Goal: Task Accomplishment & Management: Use online tool/utility

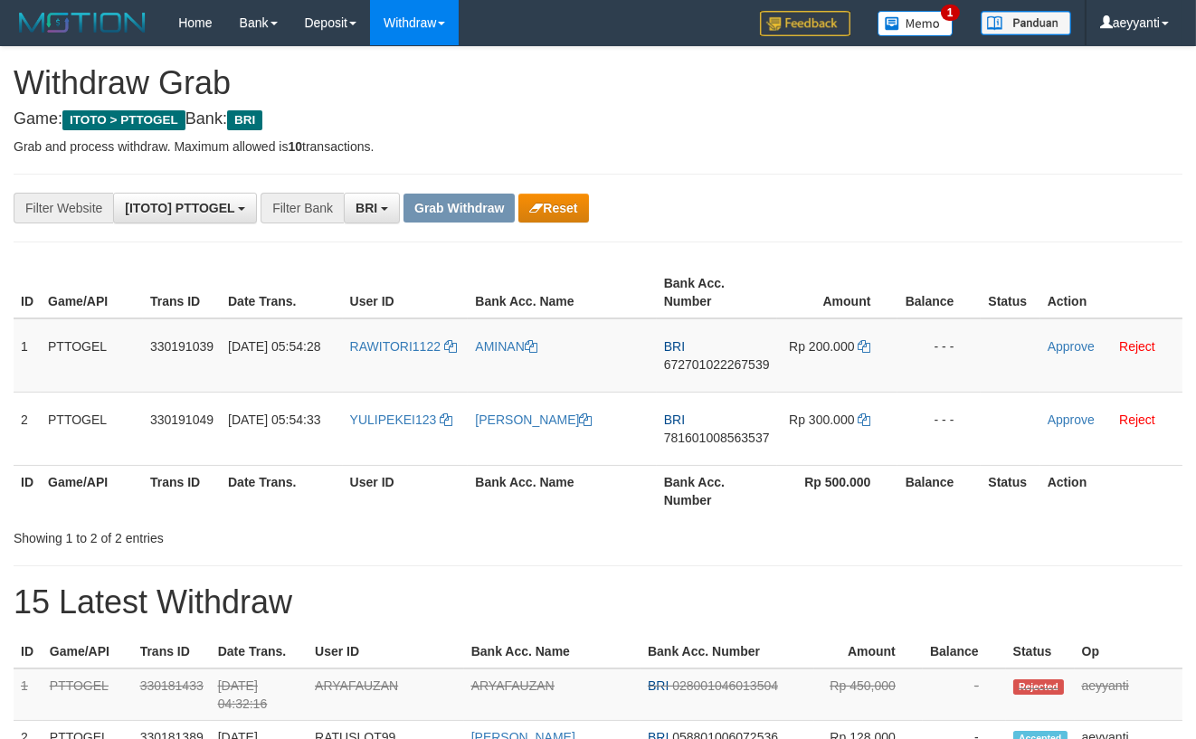
scroll to position [88, 0]
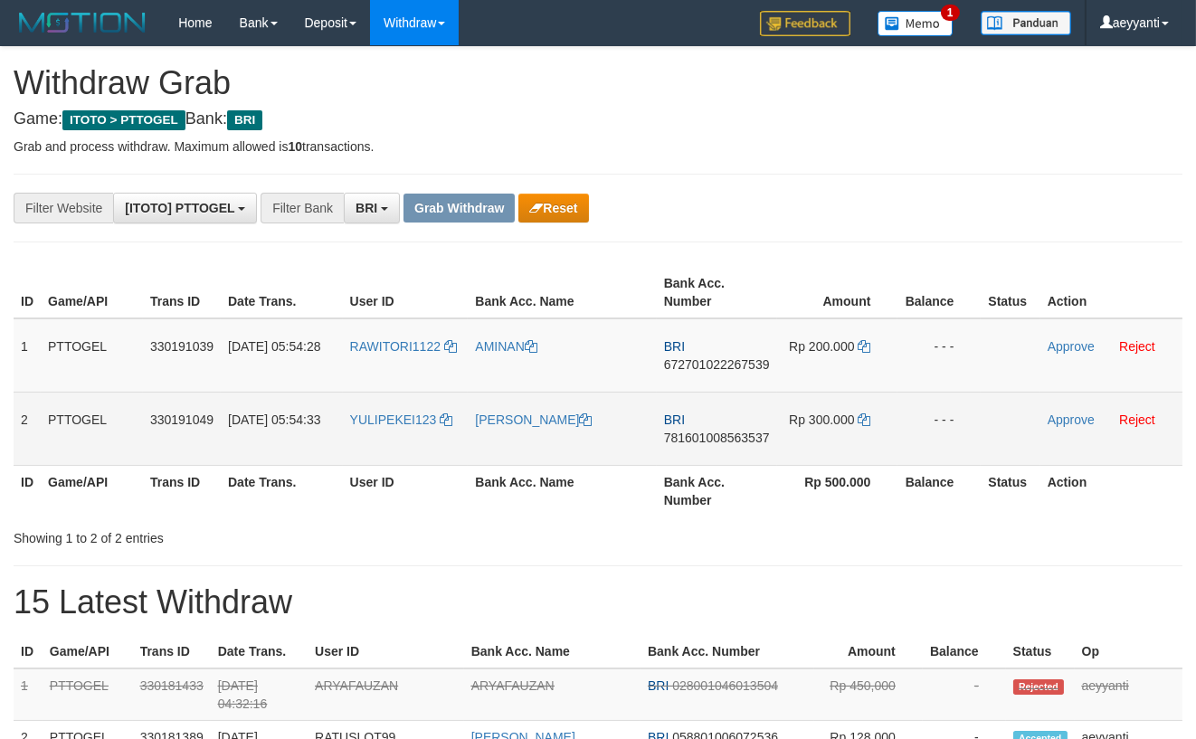
drag, startPoint x: 0, startPoint y: 0, endPoint x: 818, endPoint y: 400, distance: 910.7
click at [818, 400] on tbody "1 PTTOGEL 330191039 01/09/2025 05:54:28 RAWITORI1122 AMINAN BRI 672701022267539…" at bounding box center [598, 393] width 1169 height 148
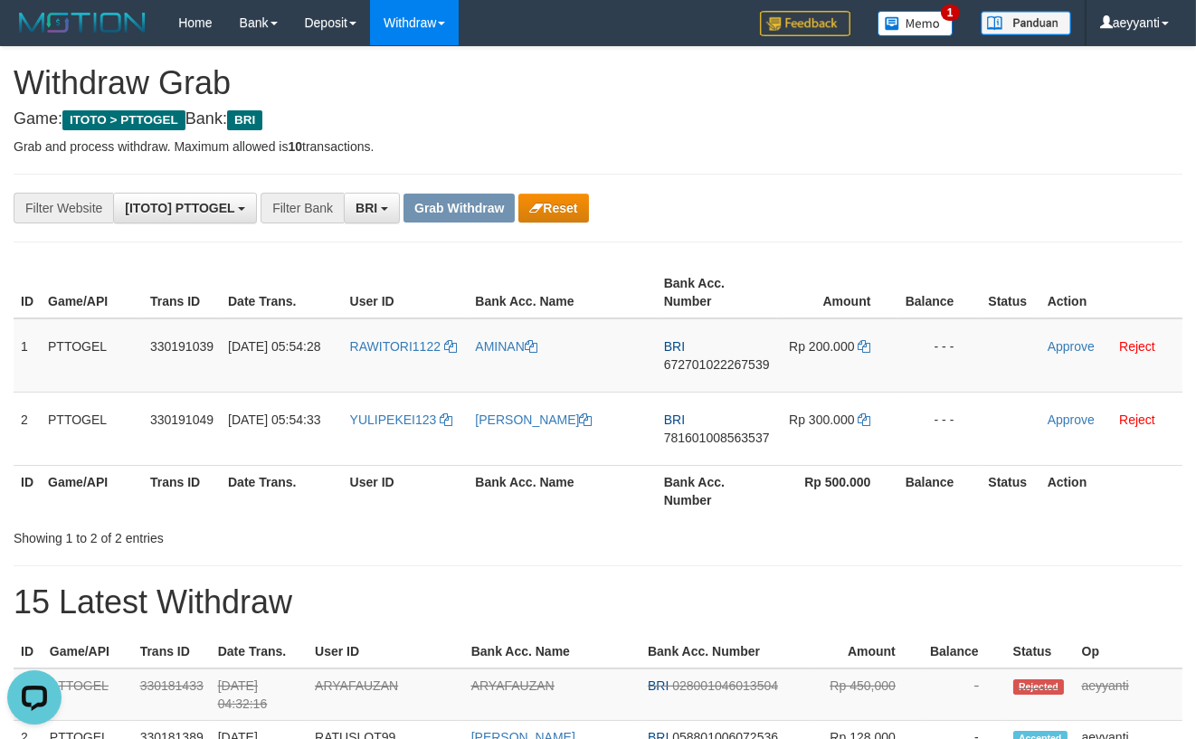
scroll to position [0, 0]
drag, startPoint x: 835, startPoint y: 213, endPoint x: 747, endPoint y: 331, distance: 148.1
click at [833, 213] on div "**********" at bounding box center [498, 208] width 997 height 31
click at [720, 365] on span "672701022267539" at bounding box center [717, 364] width 106 height 14
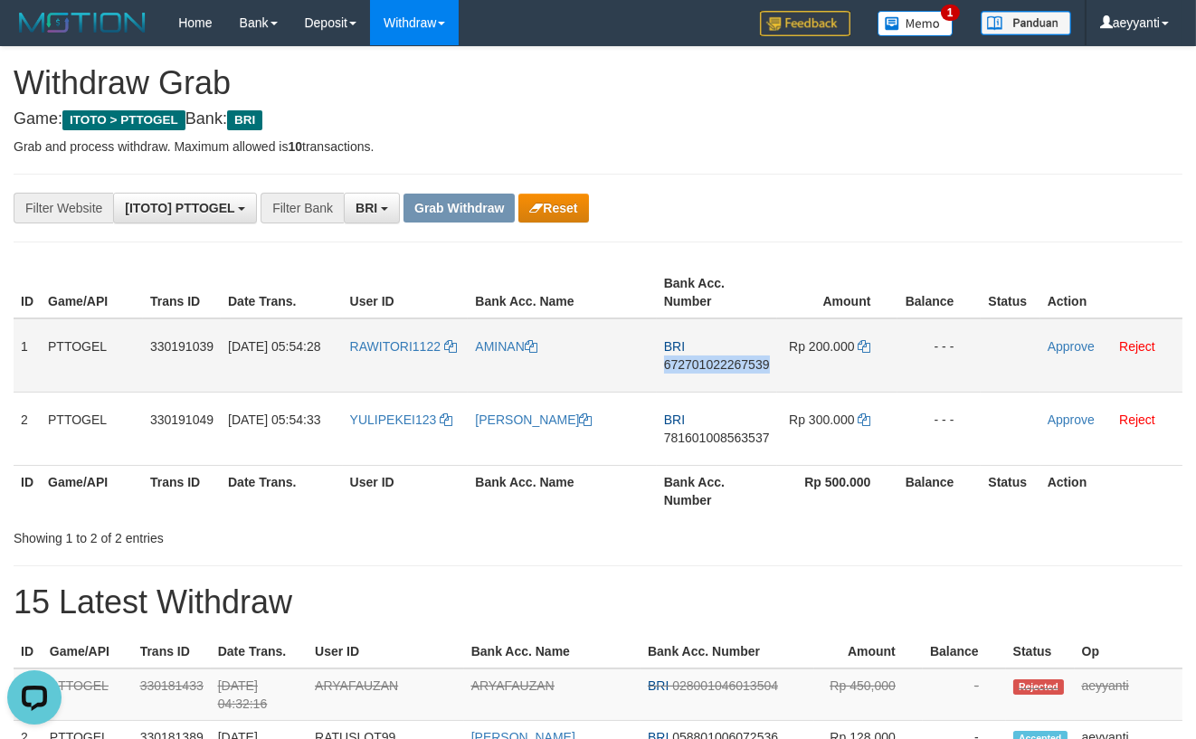
copy span "672701022267539"
click at [864, 346] on icon at bounding box center [864, 346] width 13 height 13
click at [1065, 352] on link "Approve" at bounding box center [1071, 346] width 47 height 14
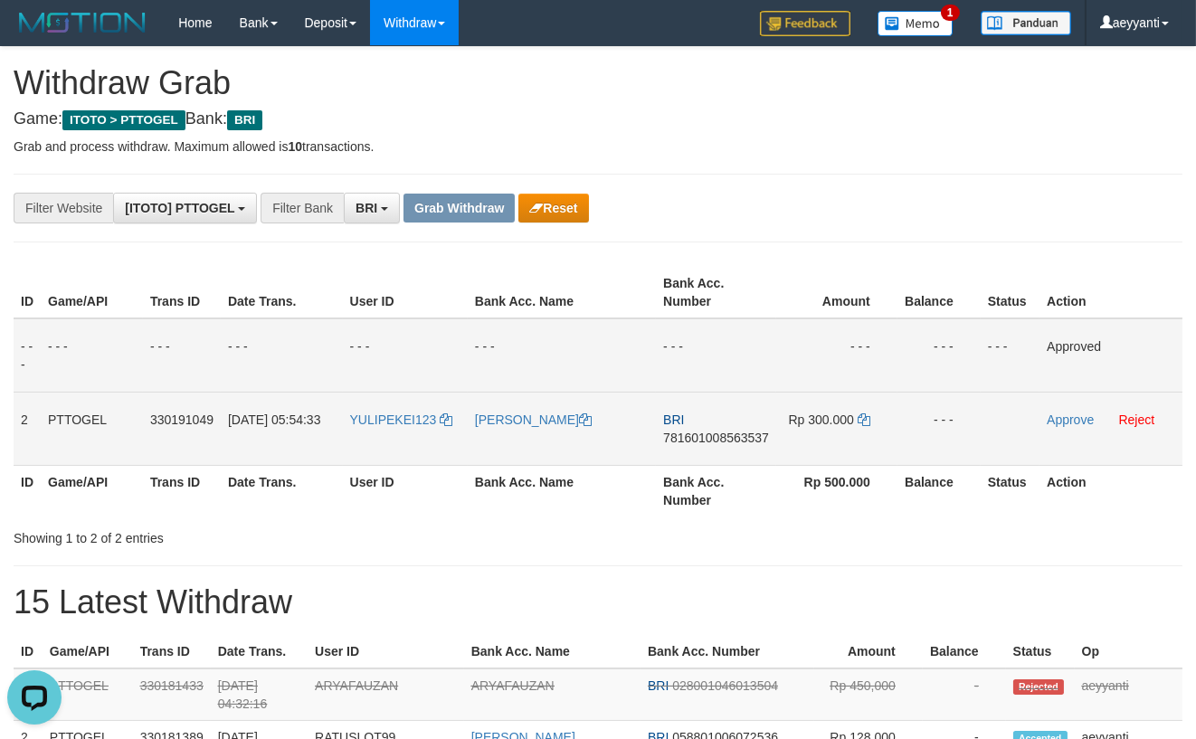
click at [685, 435] on span "781601008563537" at bounding box center [716, 438] width 106 height 14
copy span "781601008563537"
click at [863, 419] on icon at bounding box center [864, 420] width 13 height 13
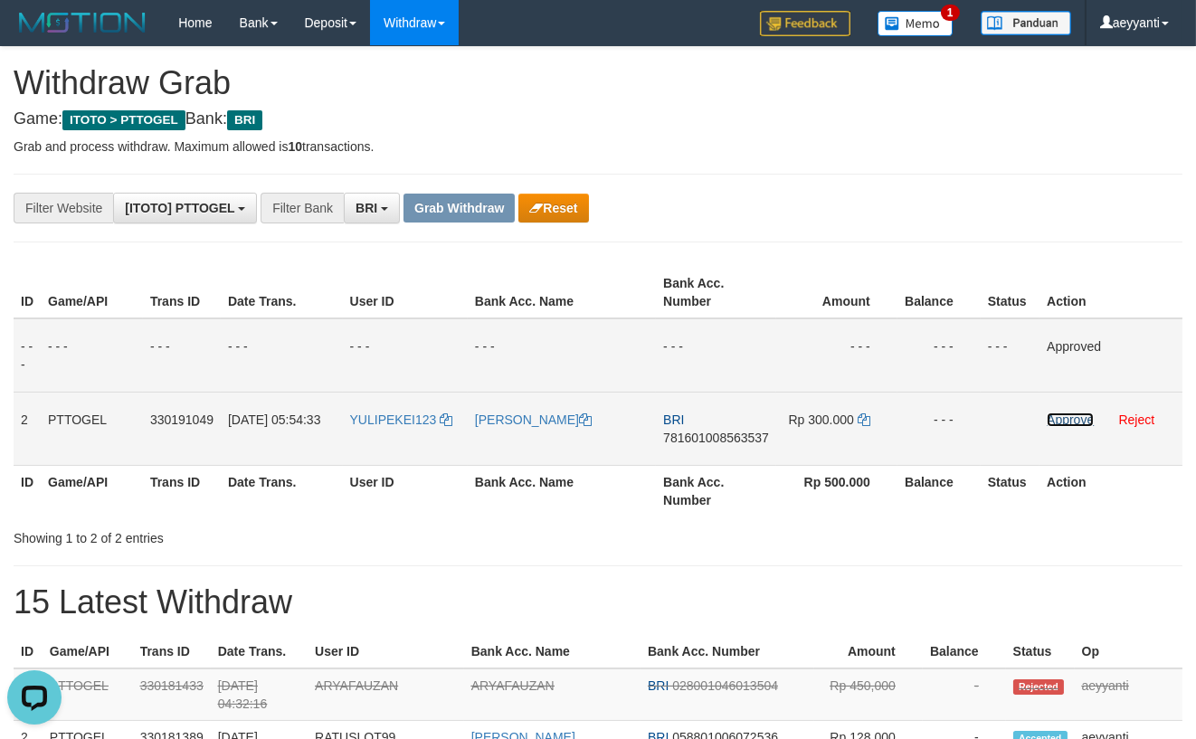
click at [1063, 416] on link "Approve" at bounding box center [1070, 420] width 47 height 14
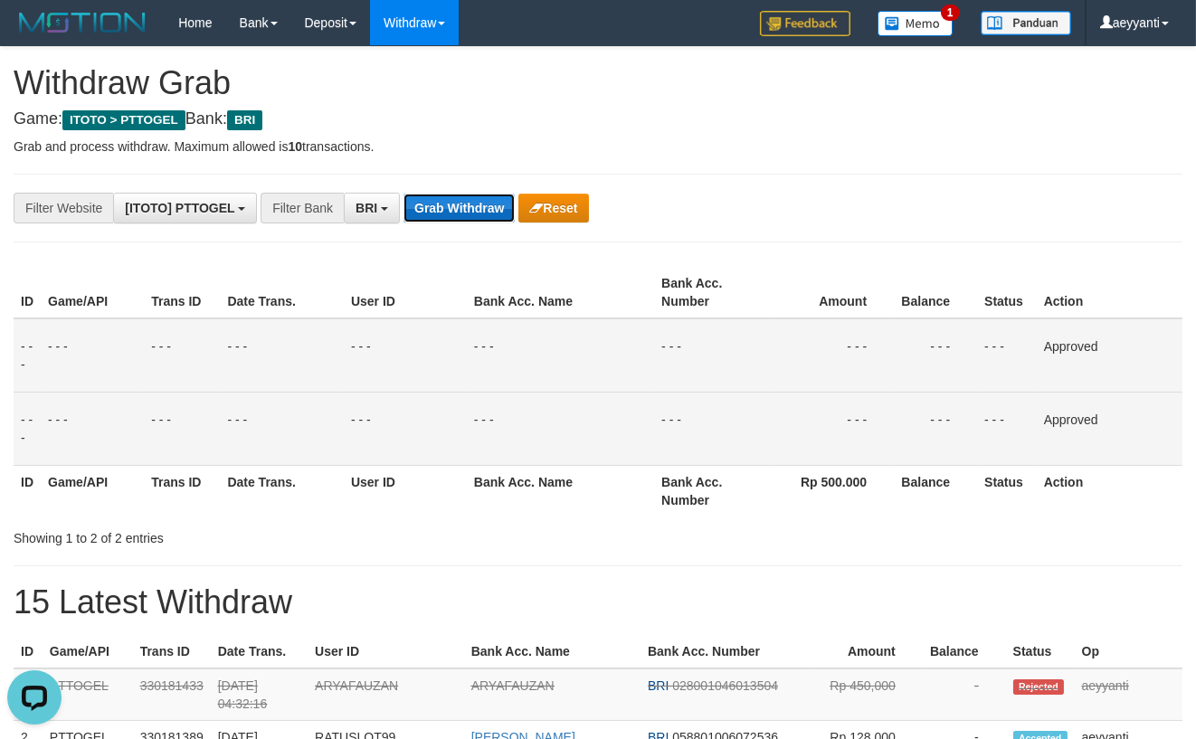
click at [440, 197] on button "Grab Withdraw" at bounding box center [459, 208] width 111 height 29
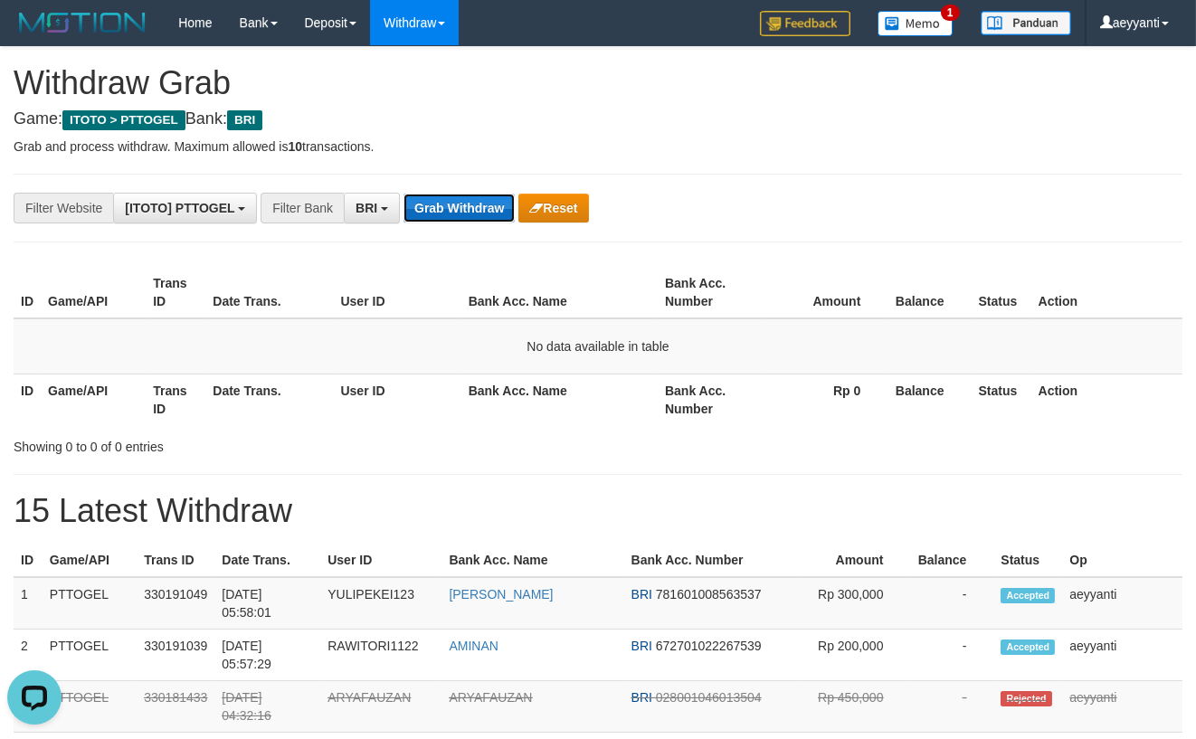
click at [468, 217] on button "Grab Withdraw" at bounding box center [459, 208] width 111 height 29
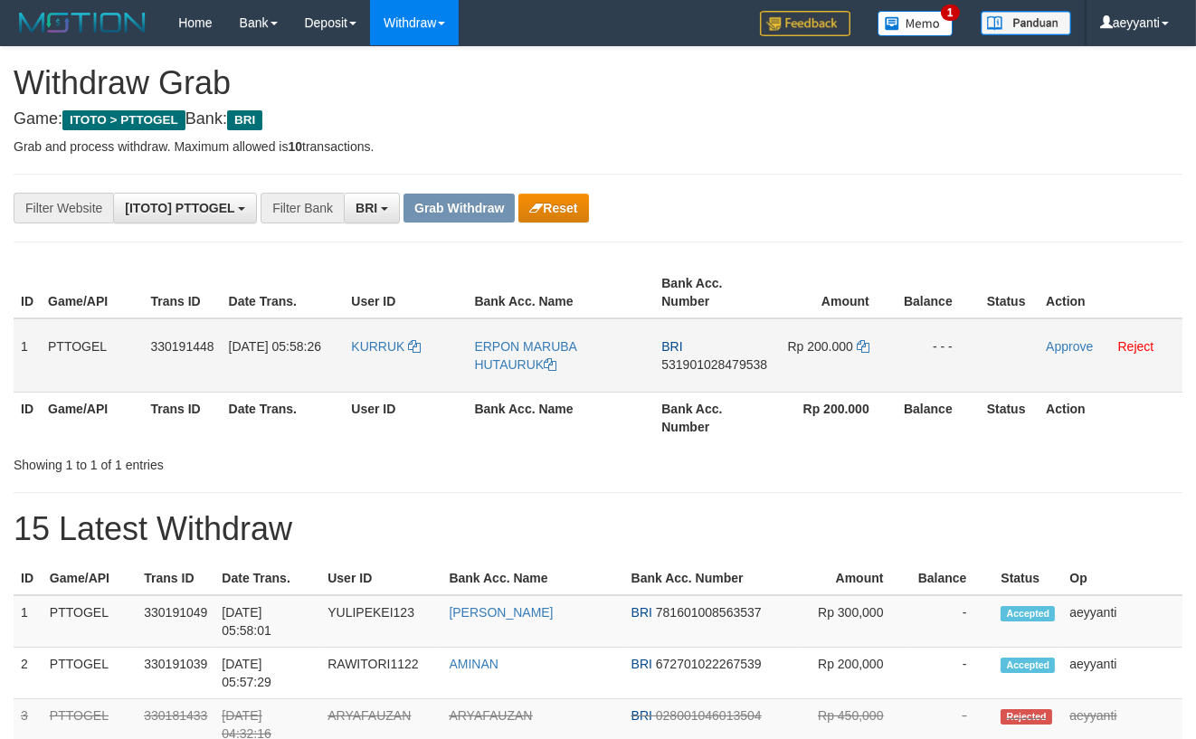
scroll to position [88, 0]
drag, startPoint x: 416, startPoint y: 328, endPoint x: 864, endPoint y: 358, distance: 449.0
click at [864, 358] on tr "1 PTTOGEL 330191448 01/09/2025 05:58:26 KURRUK ERPON MARUBA HUTAURUK BRI 531901…" at bounding box center [598, 356] width 1169 height 74
click at [909, 214] on div "**********" at bounding box center [498, 208] width 997 height 31
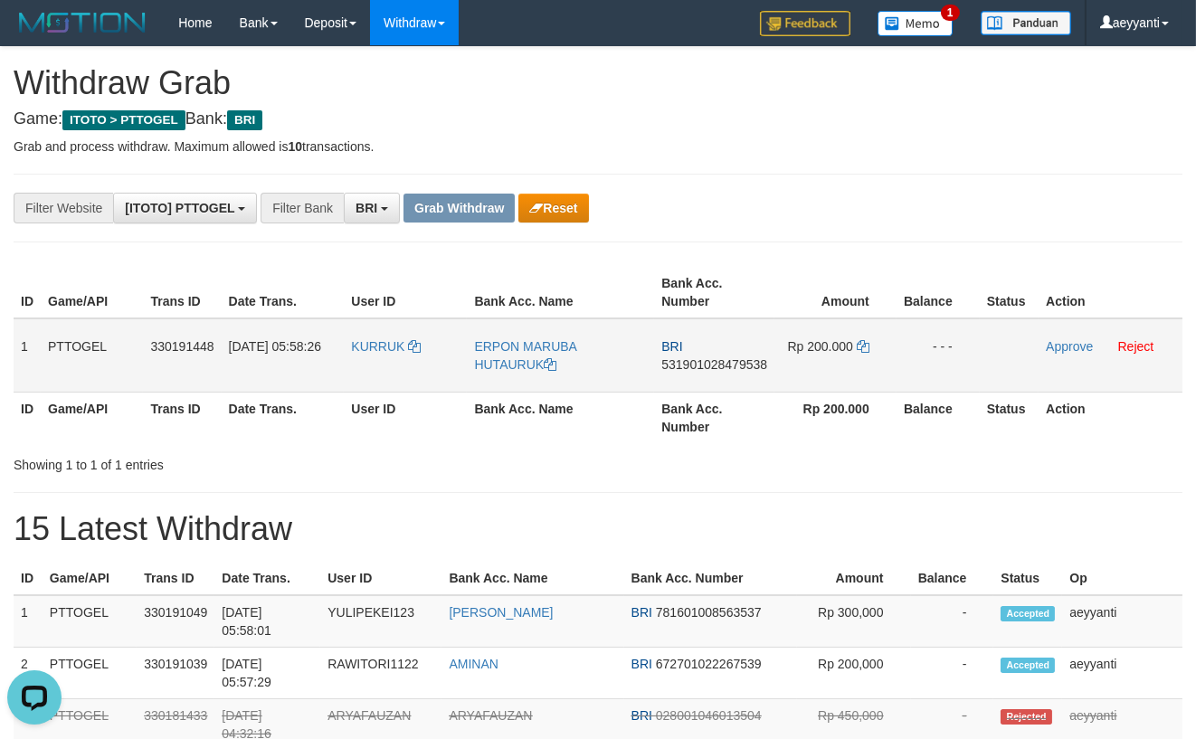
click at [686, 367] on span "531901028479538" at bounding box center [715, 364] width 106 height 14
copy span "531901028479538"
click at [864, 347] on icon at bounding box center [863, 346] width 13 height 13
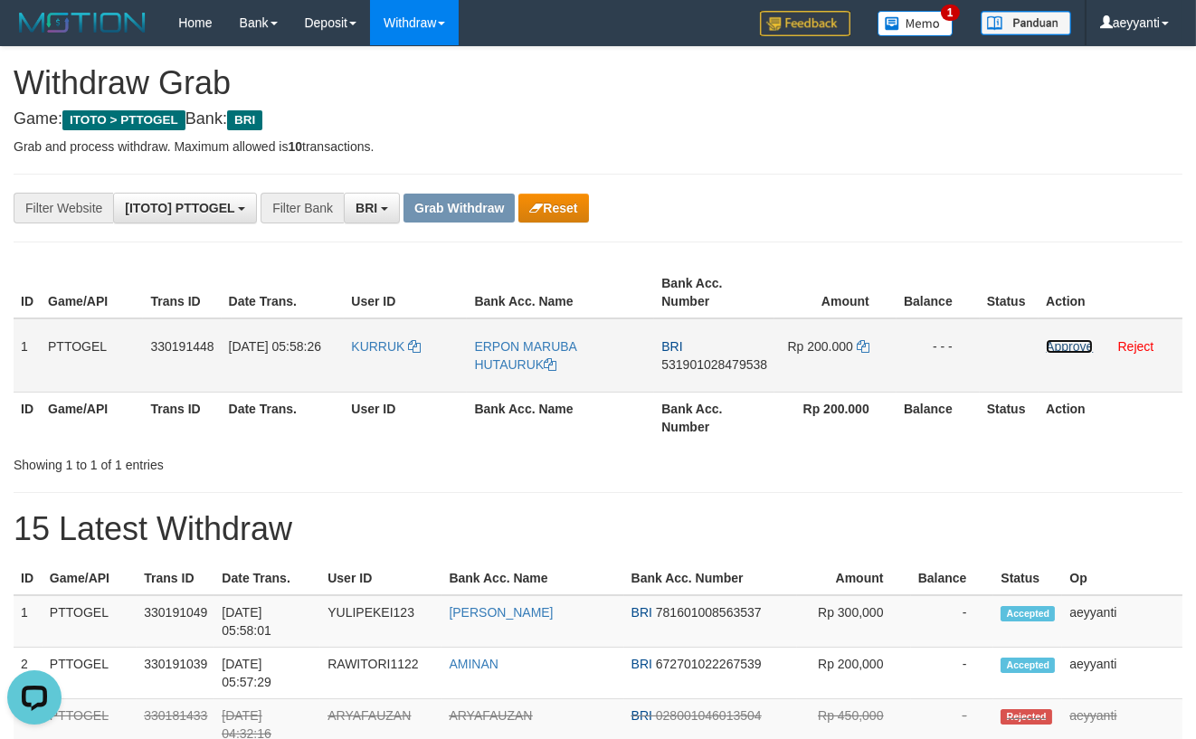
click at [1063, 341] on link "Approve" at bounding box center [1069, 346] width 47 height 14
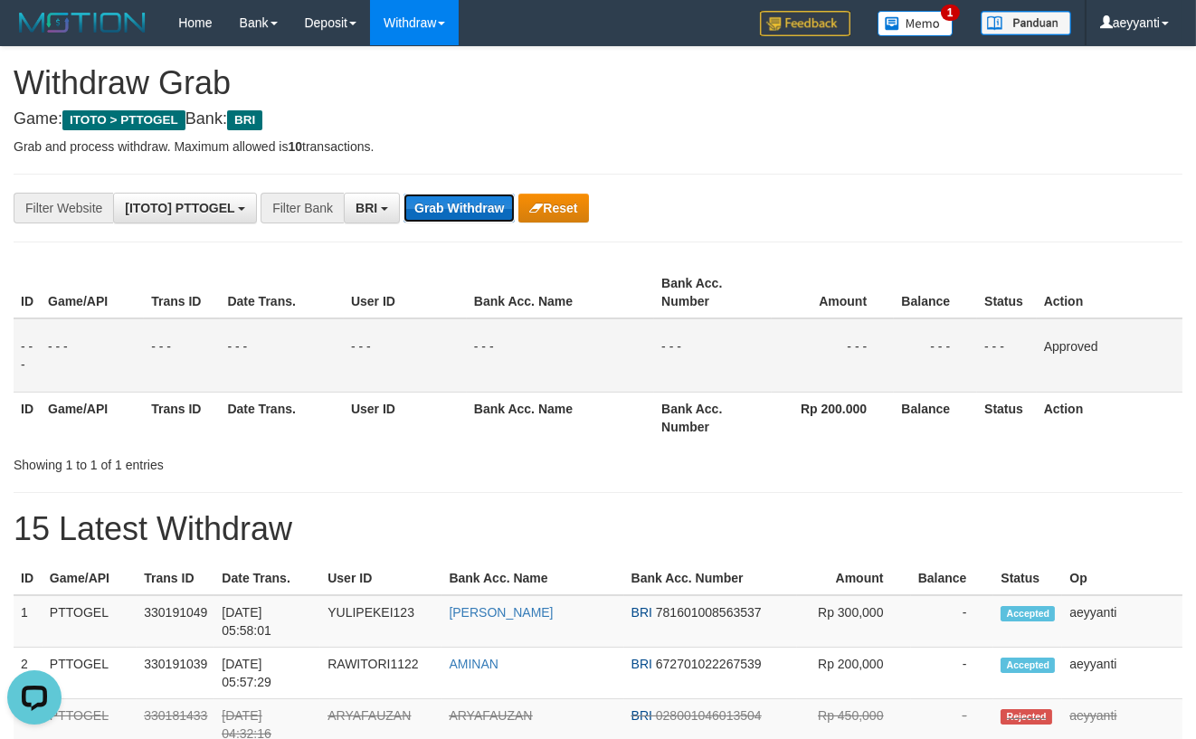
click at [468, 210] on button "Grab Withdraw" at bounding box center [459, 208] width 111 height 29
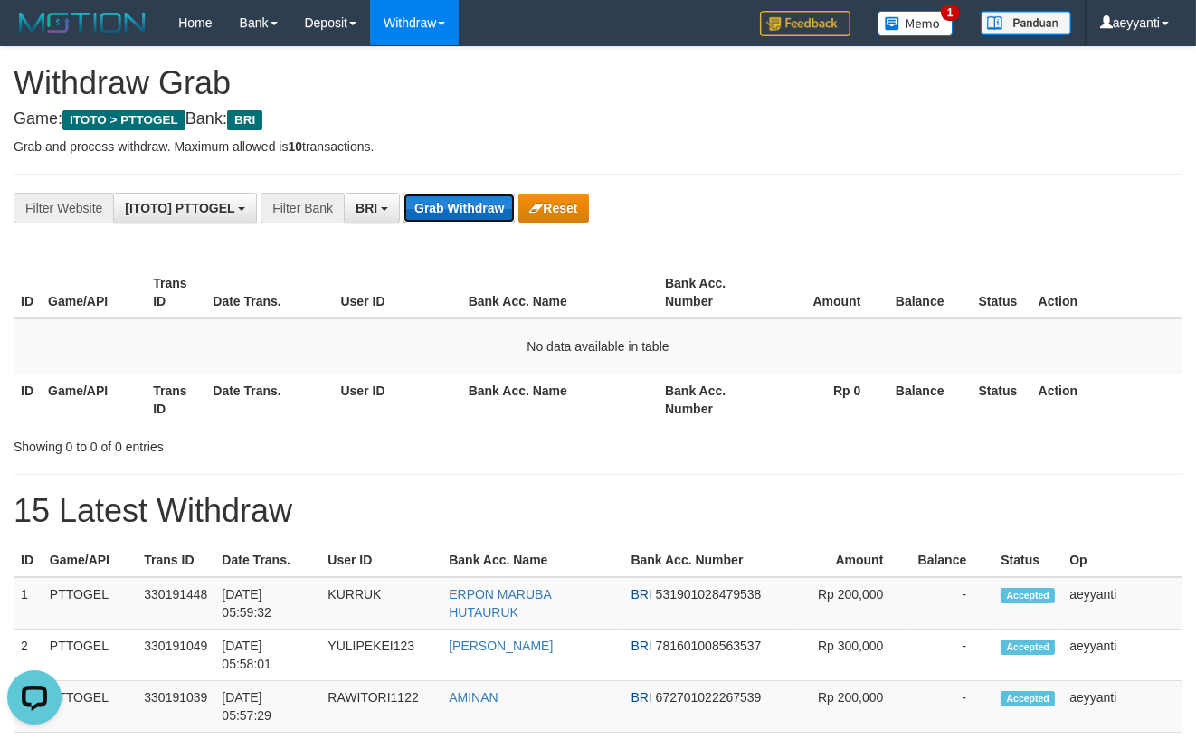
click at [444, 210] on button "Grab Withdraw" at bounding box center [459, 208] width 111 height 29
click at [444, 212] on button "Grab Withdraw" at bounding box center [459, 208] width 111 height 29
click at [466, 212] on button "Grab Withdraw" at bounding box center [459, 208] width 111 height 29
click at [467, 211] on button "Grab Withdraw" at bounding box center [459, 208] width 111 height 29
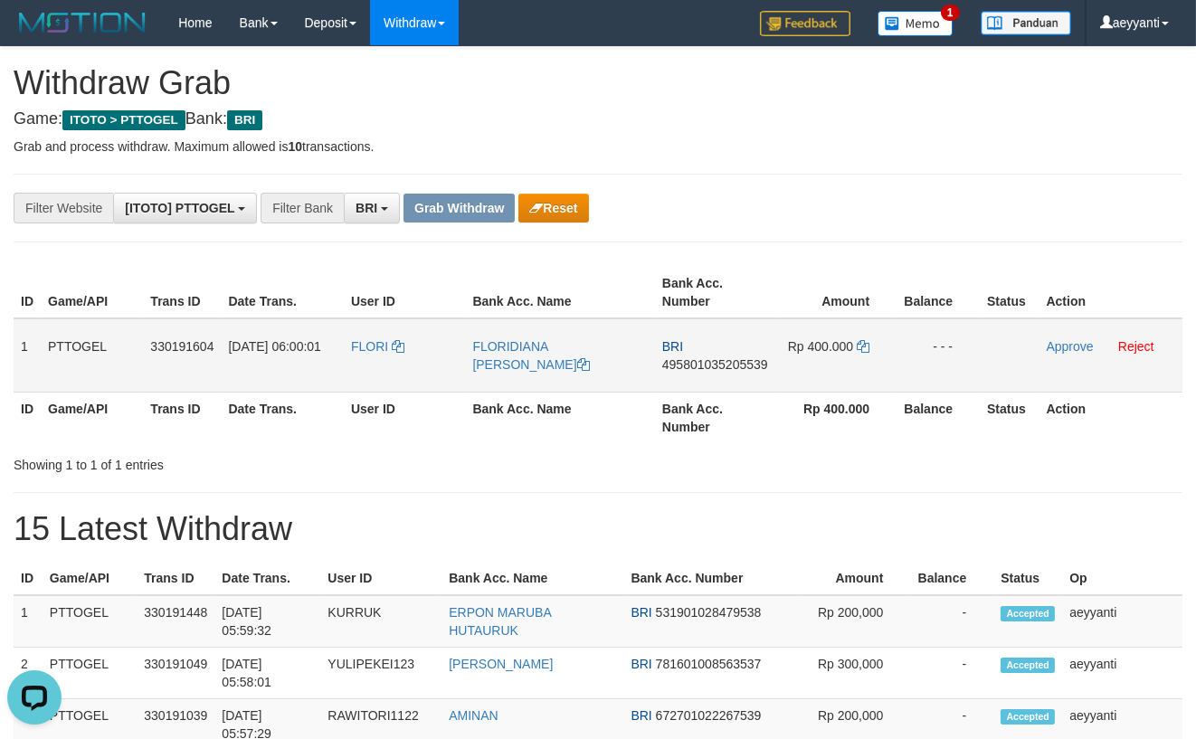
drag, startPoint x: 428, startPoint y: 330, endPoint x: 805, endPoint y: 361, distance: 377.7
click at [805, 361] on tr "1 PTTOGEL 330191604 01/09/2025 06:00:01 FLORI FLORIDIANA REGINA MANUFANDU BRI 4…" at bounding box center [598, 356] width 1169 height 74
click at [729, 365] on span "495801035205539" at bounding box center [715, 364] width 106 height 14
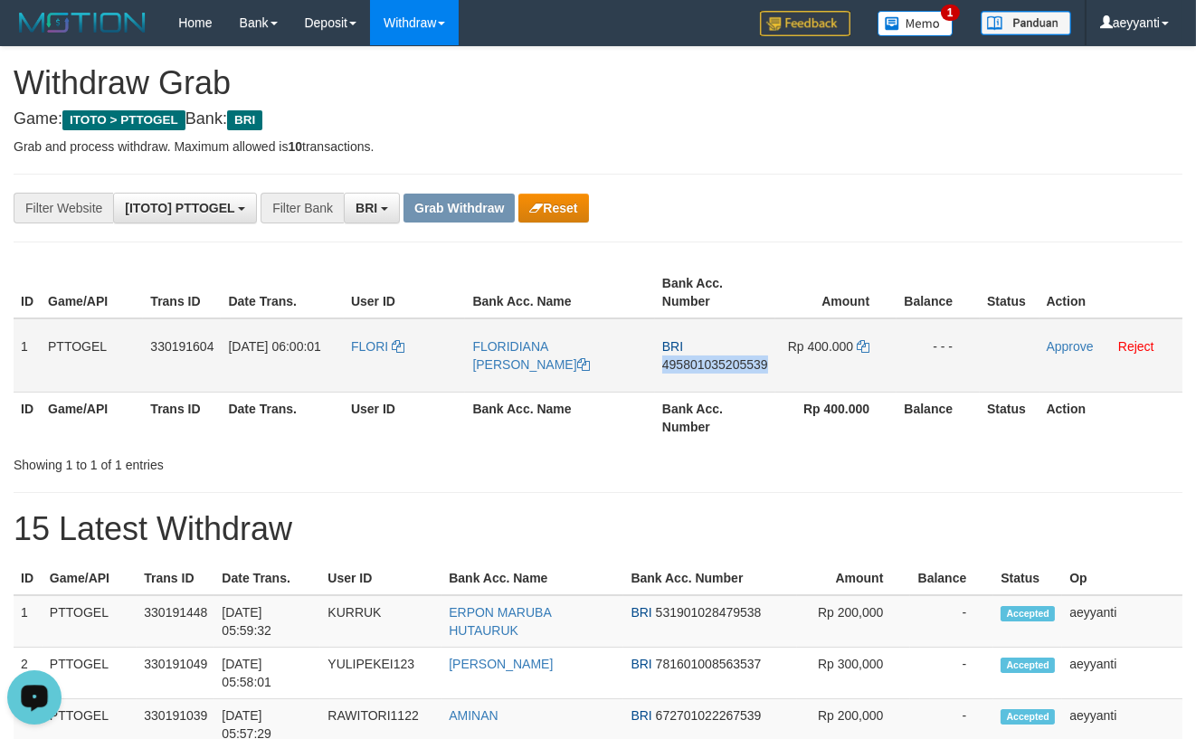
copy span "495801035205539"
click at [865, 346] on icon at bounding box center [863, 346] width 13 height 13
click at [1060, 348] on link "Approve" at bounding box center [1070, 346] width 47 height 14
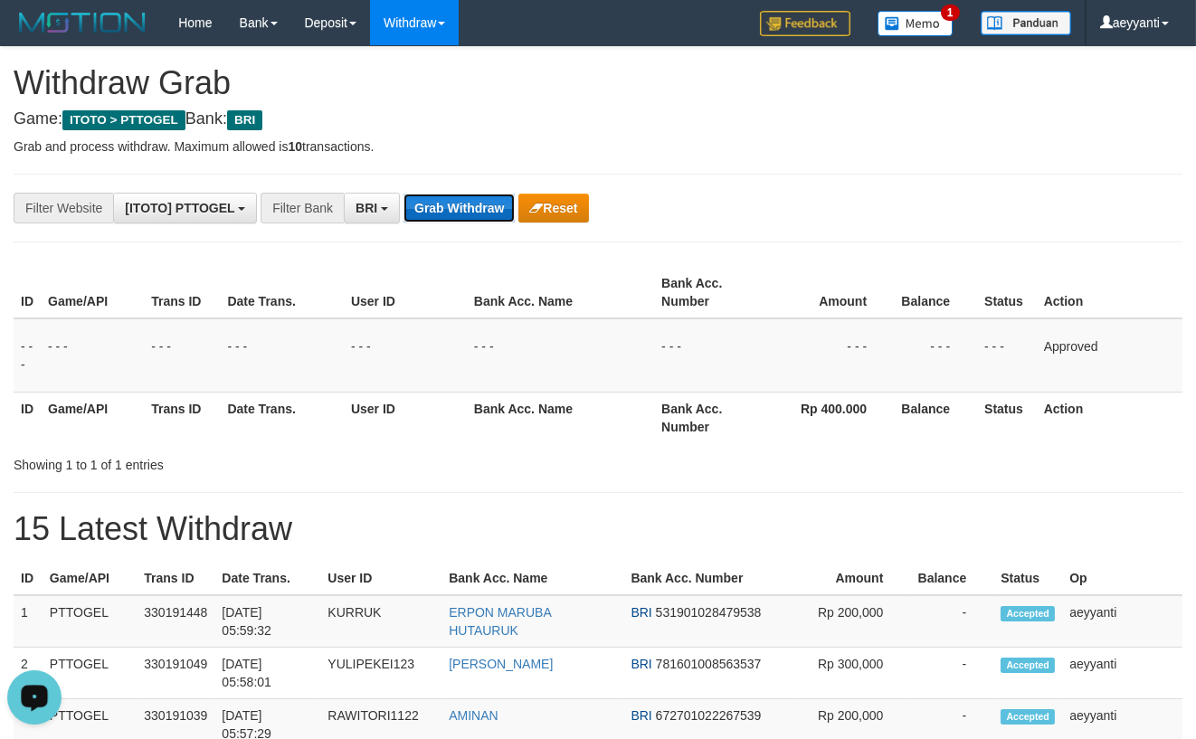
click at [461, 213] on button "Grab Withdraw" at bounding box center [459, 208] width 111 height 29
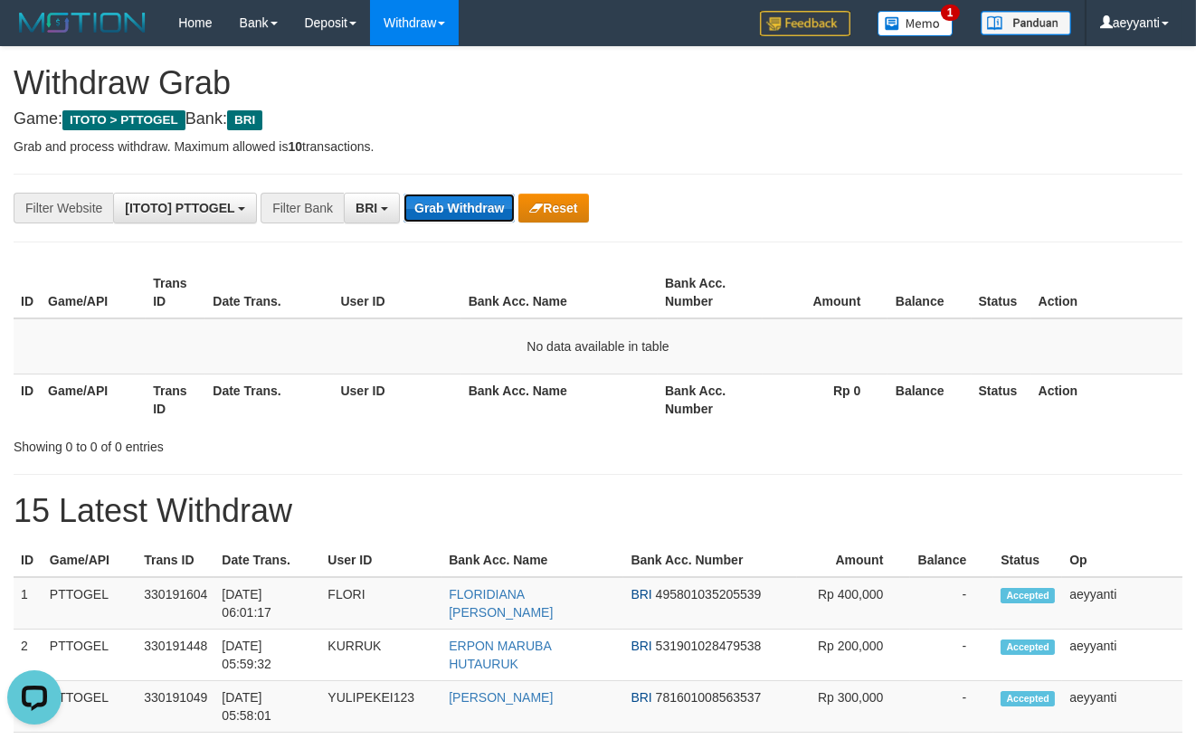
click at [444, 210] on button "Grab Withdraw" at bounding box center [459, 208] width 111 height 29
click at [445, 210] on button "Grab Withdraw" at bounding box center [459, 208] width 111 height 29
drag, startPoint x: 0, startPoint y: 0, endPoint x: 445, endPoint y: 214, distance: 493.8
click at [445, 214] on button "Grab Withdraw" at bounding box center [459, 208] width 111 height 29
click at [450, 209] on button "Grab Withdraw" at bounding box center [459, 208] width 111 height 29
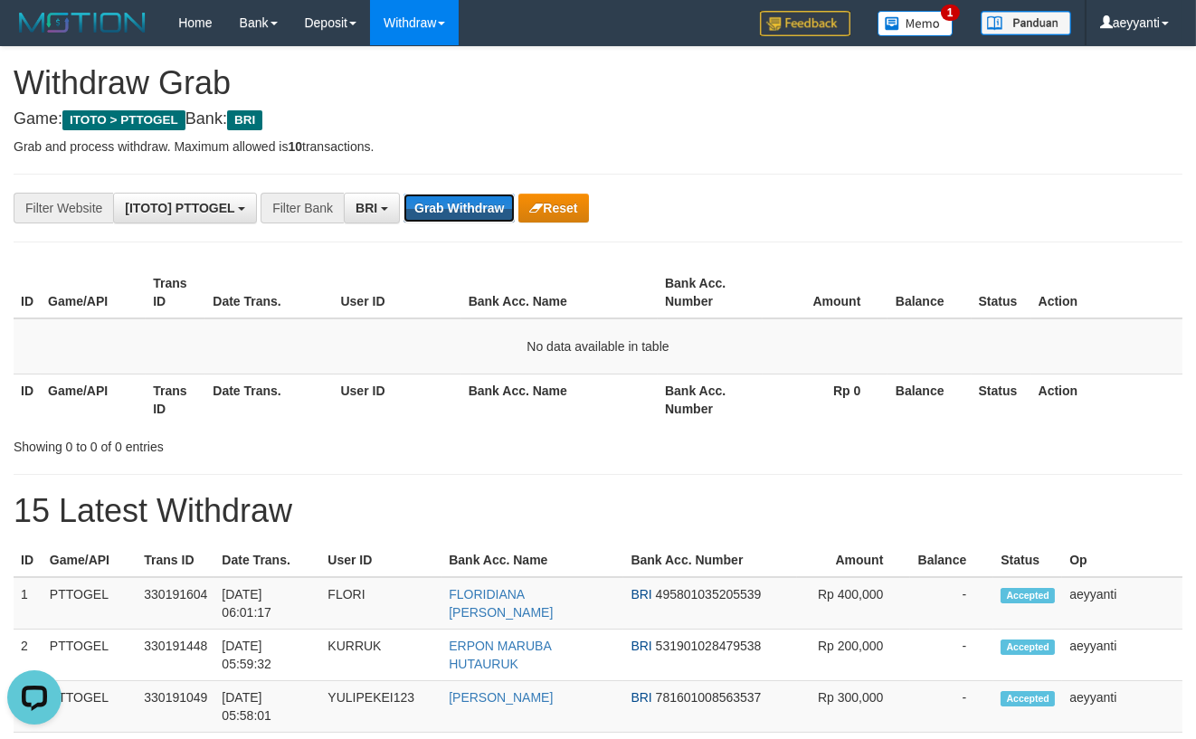
click at [450, 209] on button "Grab Withdraw" at bounding box center [459, 208] width 111 height 29
click at [476, 207] on button "Grab Withdraw" at bounding box center [459, 208] width 111 height 29
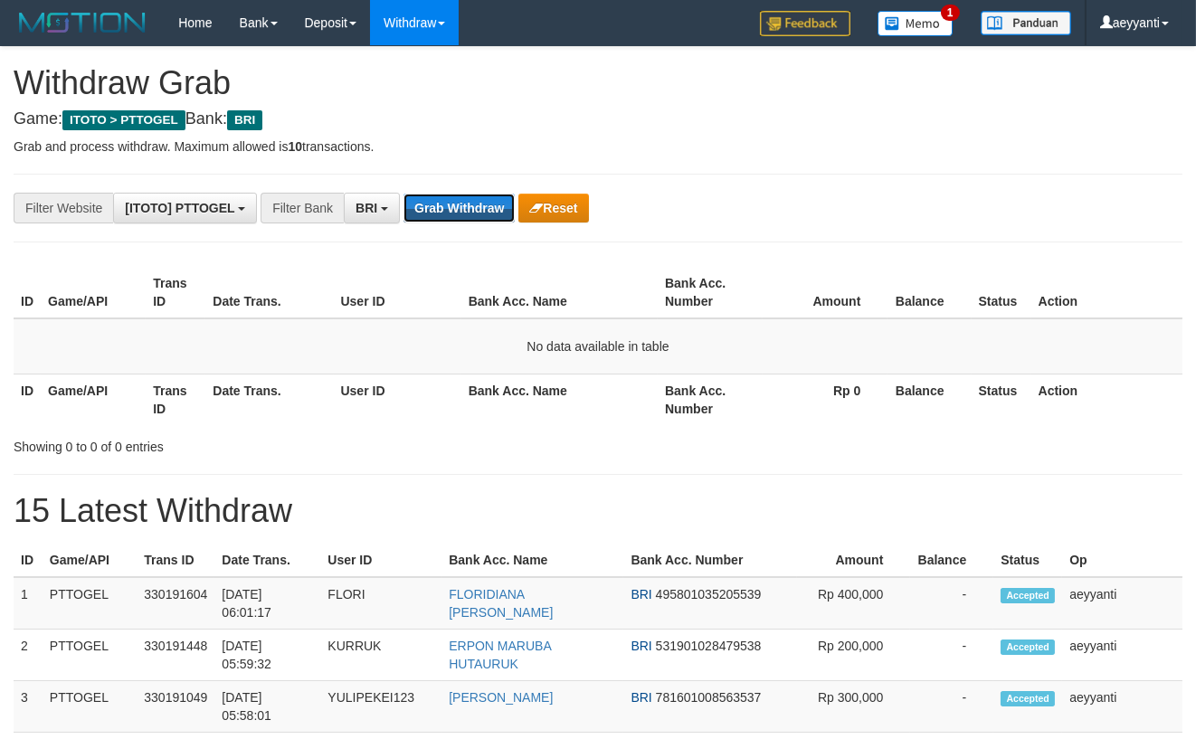
click at [476, 207] on button "Grab Withdraw" at bounding box center [459, 208] width 111 height 29
click at [462, 218] on button "Grab Withdraw" at bounding box center [459, 208] width 111 height 29
click at [461, 207] on button "Grab Withdraw" at bounding box center [459, 208] width 111 height 29
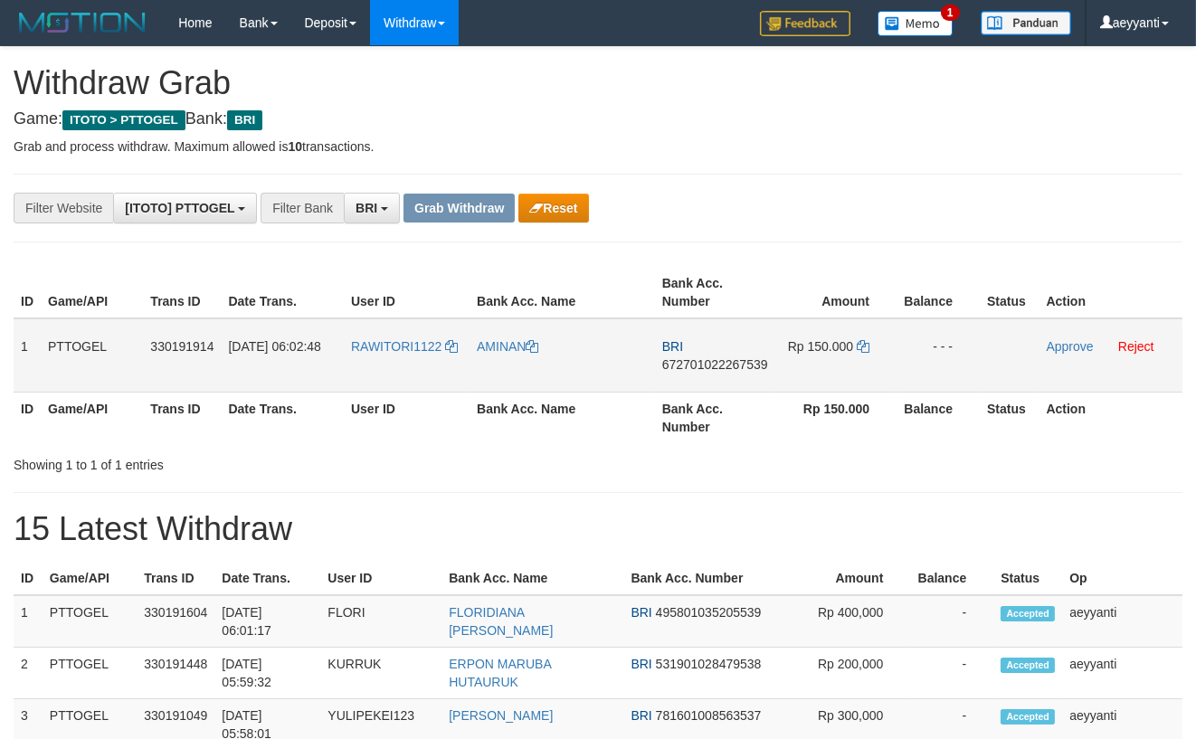
scroll to position [88, 0]
drag, startPoint x: 412, startPoint y: 329, endPoint x: 872, endPoint y: 356, distance: 461.5
click at [872, 356] on tr "1 PTTOGEL 330191914 [DATE] 06:02:48 RAWITORI1122 AMINAN BRI 672701022267539 Rp …" at bounding box center [598, 356] width 1169 height 74
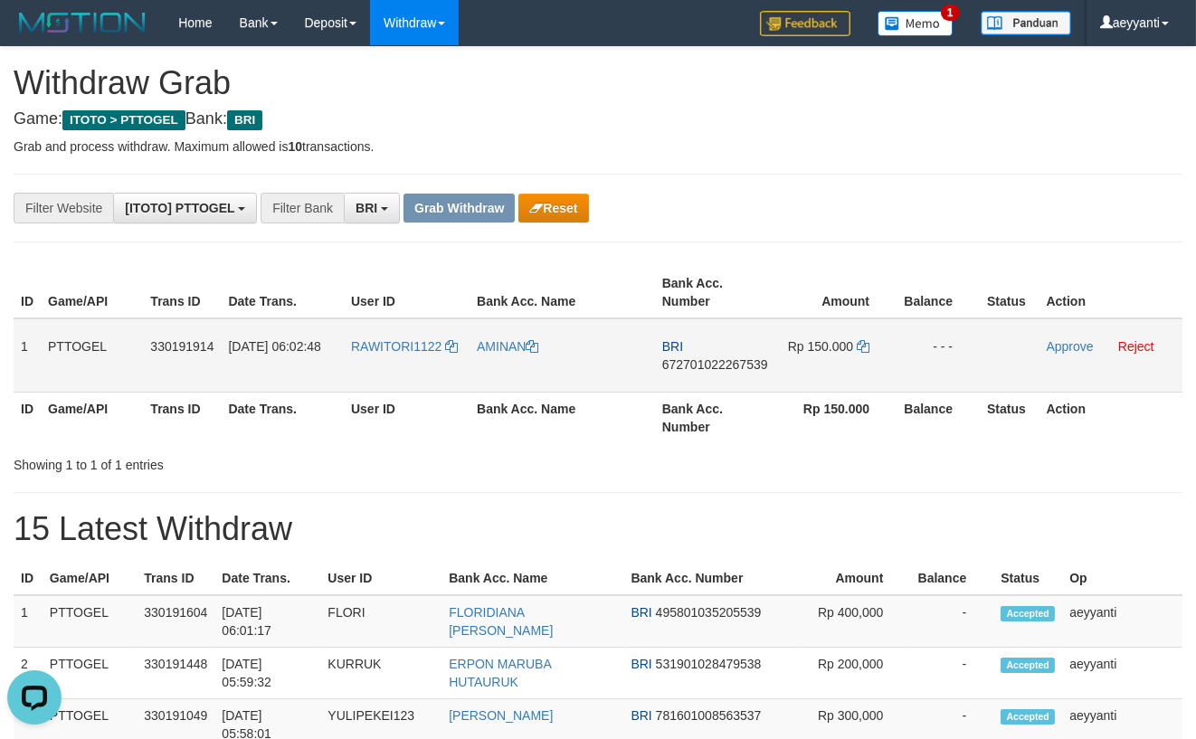
click at [739, 365] on span "672701022267539" at bounding box center [715, 364] width 106 height 14
copy span "672701022267539"
click at [866, 349] on icon at bounding box center [863, 346] width 13 height 13
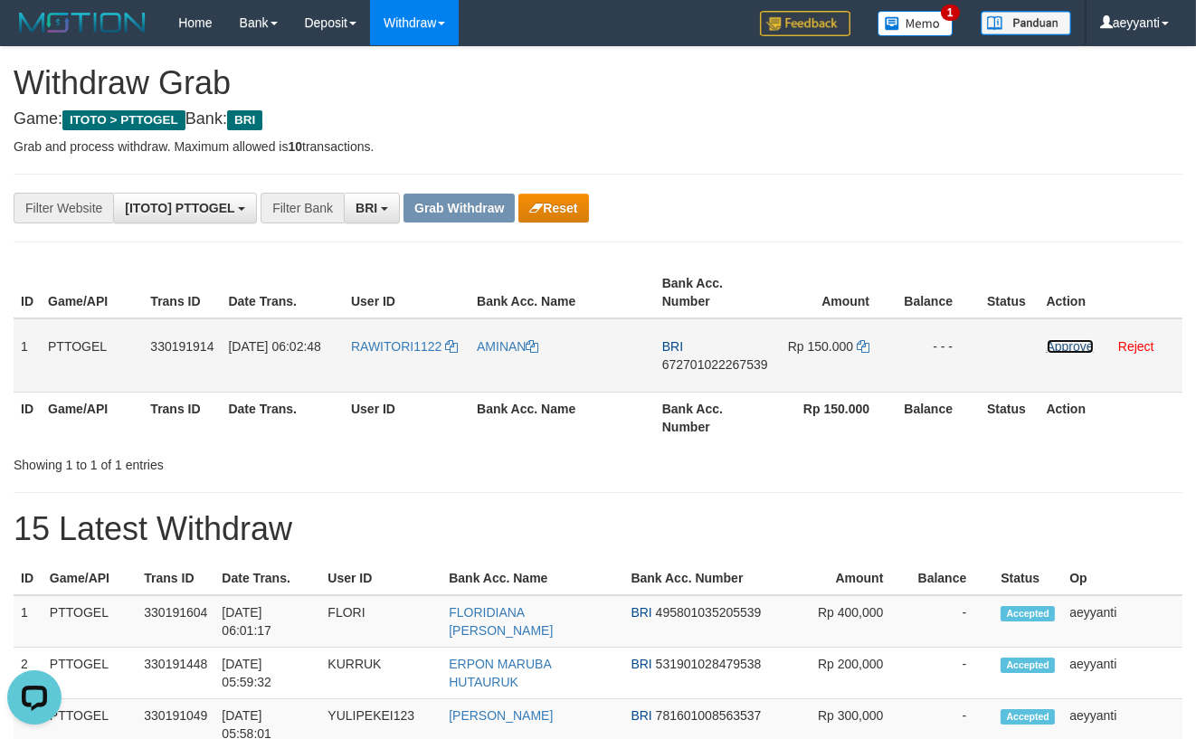
click at [1066, 349] on link "Approve" at bounding box center [1070, 346] width 47 height 14
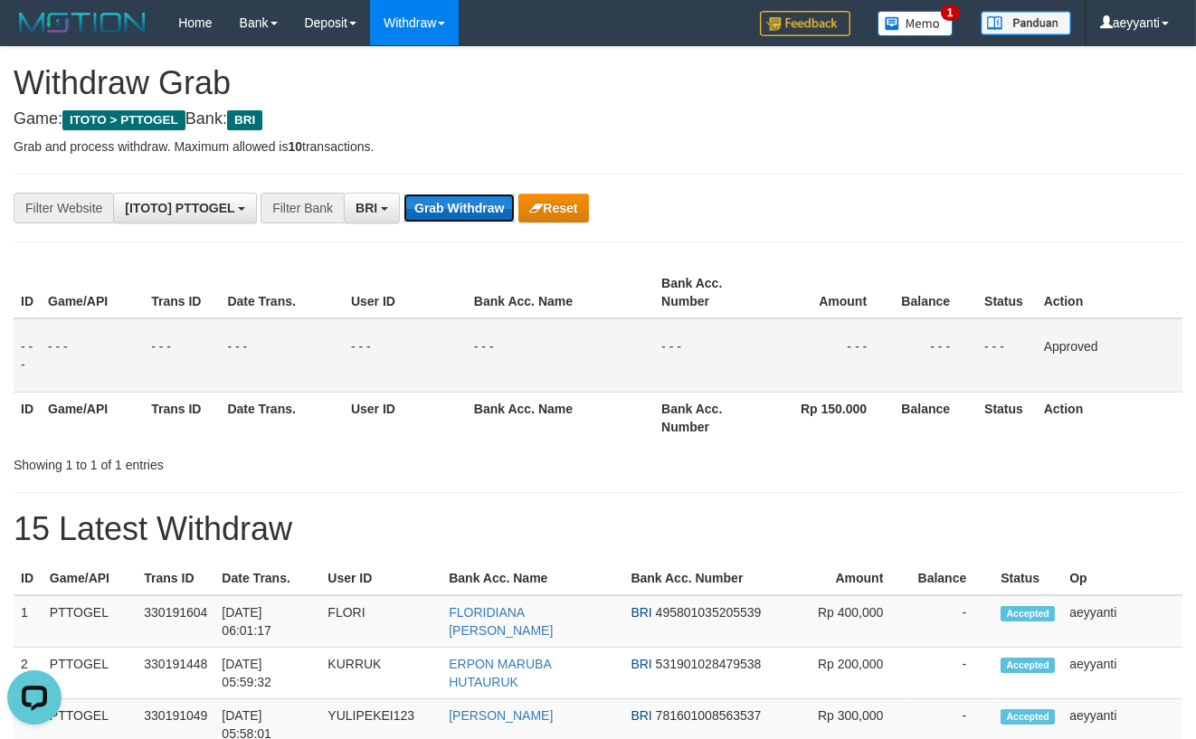
click at [472, 216] on button "Grab Withdraw" at bounding box center [459, 208] width 111 height 29
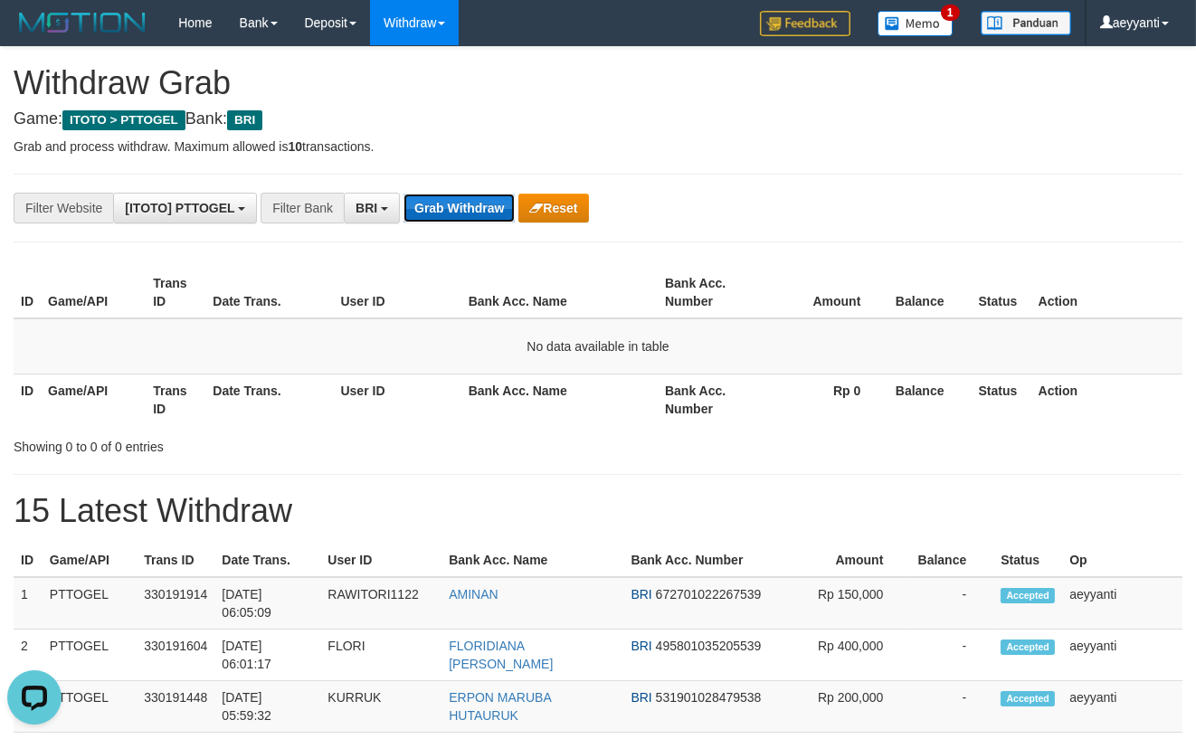
click at [467, 214] on button "Grab Withdraw" at bounding box center [459, 208] width 111 height 29
click at [443, 210] on button "Grab Withdraw" at bounding box center [459, 208] width 111 height 29
click at [440, 214] on button "Grab Withdraw" at bounding box center [459, 208] width 111 height 29
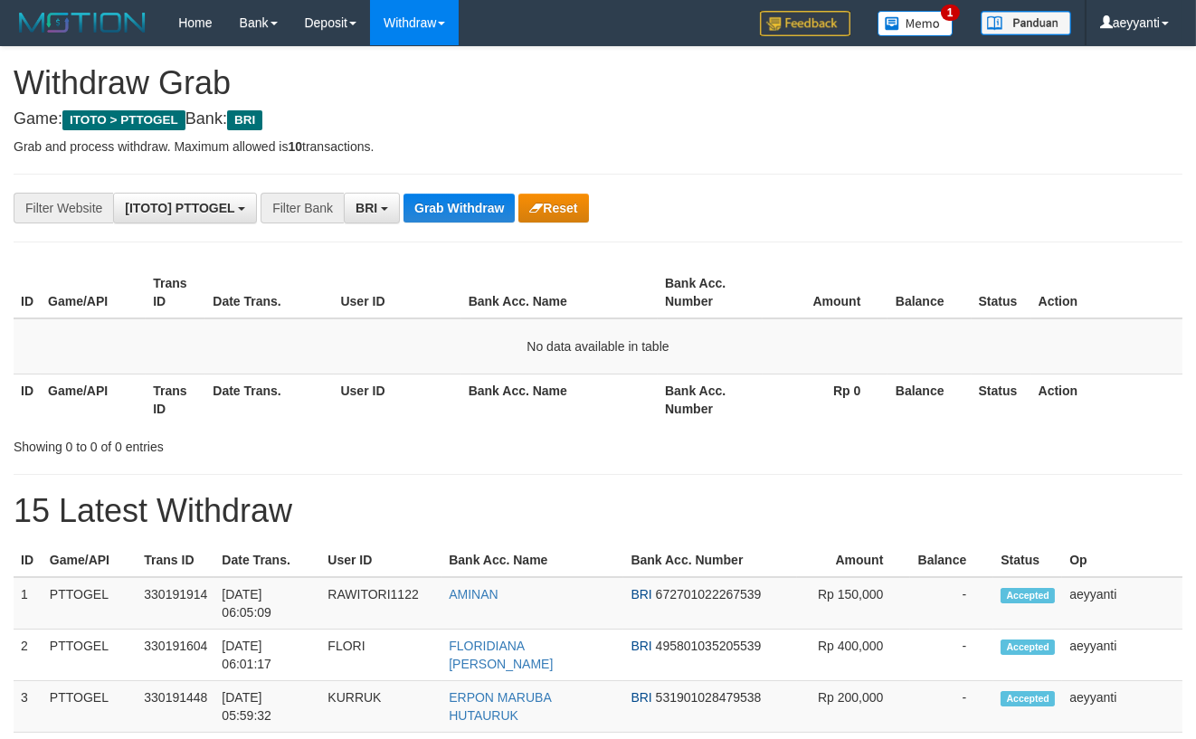
scroll to position [88, 0]
click at [461, 204] on button "Grab Withdraw" at bounding box center [459, 208] width 111 height 29
click at [432, 213] on button "Grab Withdraw" at bounding box center [459, 208] width 111 height 29
click at [432, 214] on button "Grab Withdraw" at bounding box center [459, 208] width 111 height 29
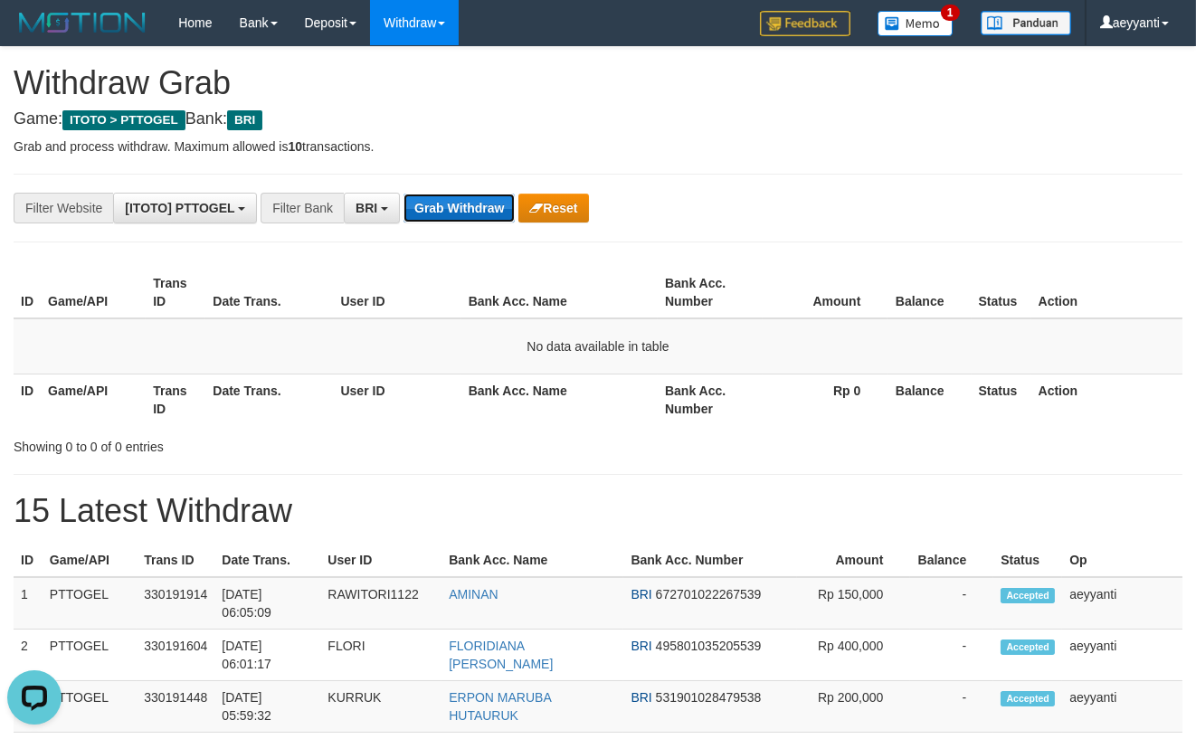
click at [465, 217] on button "Grab Withdraw" at bounding box center [459, 208] width 111 height 29
click at [457, 214] on button "Grab Withdraw" at bounding box center [459, 208] width 111 height 29
click at [455, 209] on button "Grab Withdraw" at bounding box center [459, 208] width 111 height 29
click at [451, 216] on button "Grab Withdraw" at bounding box center [459, 208] width 111 height 29
click at [445, 210] on button "Grab Withdraw" at bounding box center [459, 208] width 111 height 29
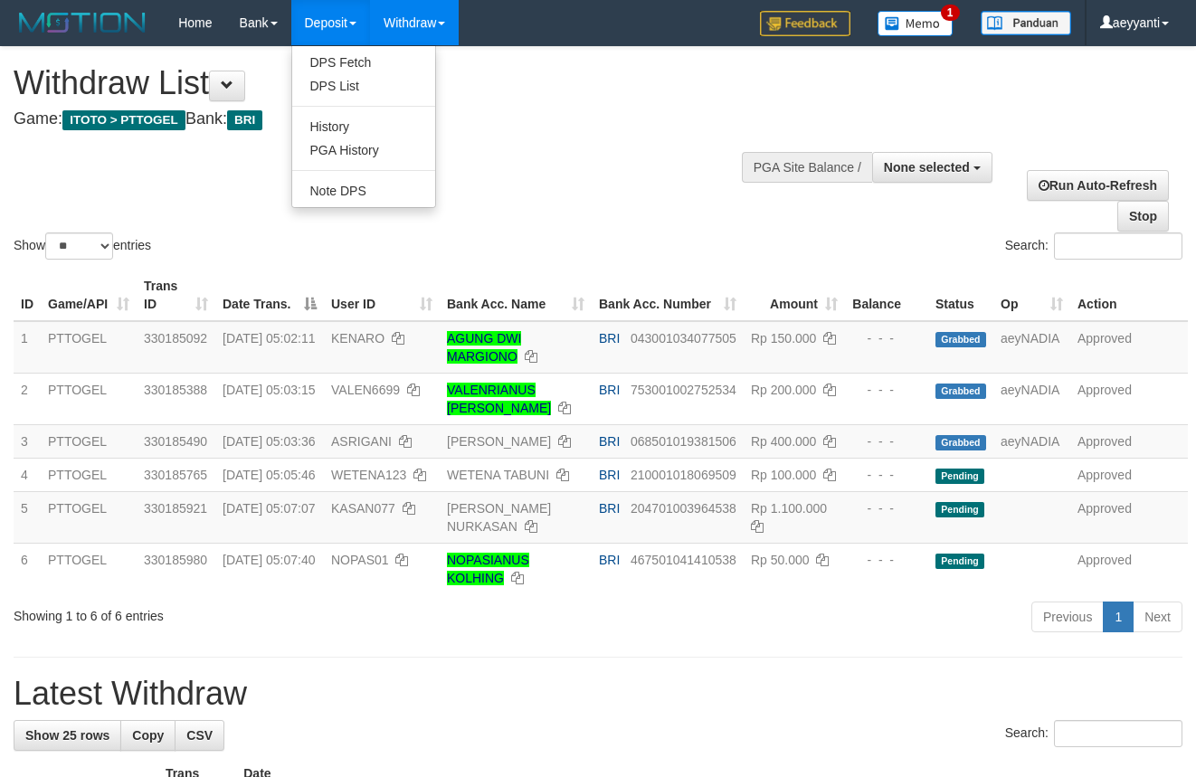
select select
select select "**"
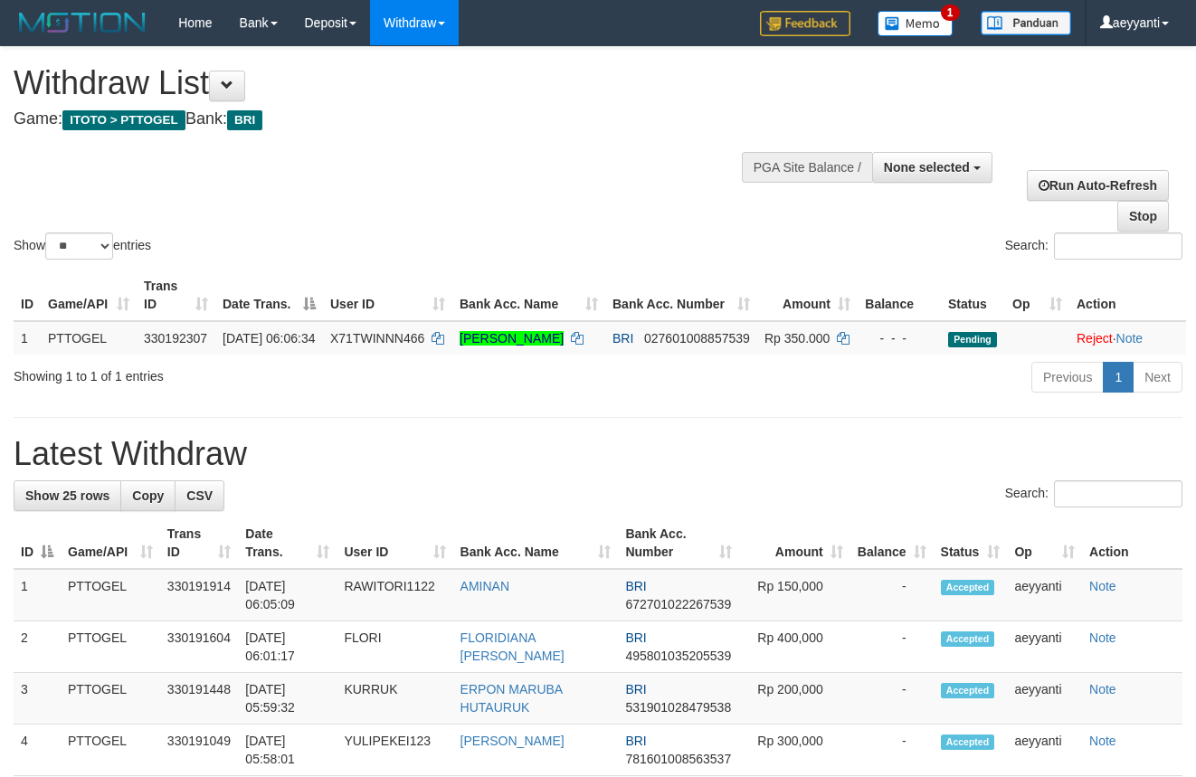
select select
select select "**"
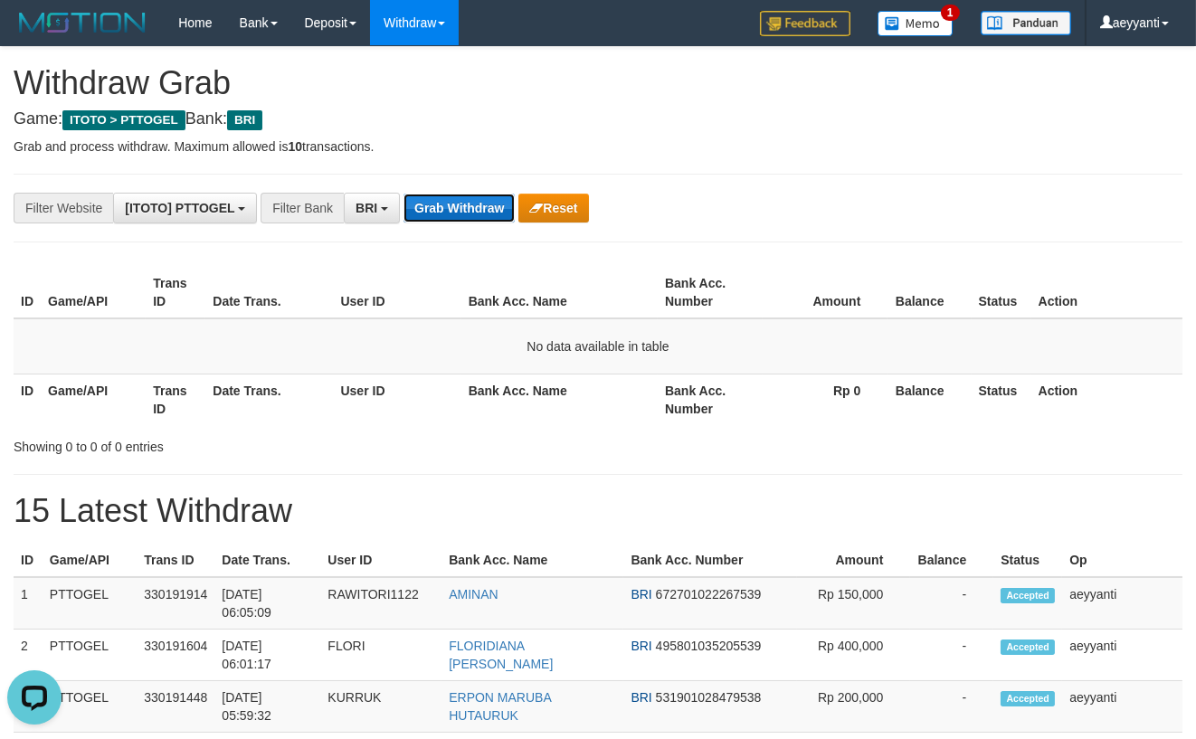
click at [443, 217] on button "Grab Withdraw" at bounding box center [459, 208] width 111 height 29
click at [457, 210] on button "Grab Withdraw" at bounding box center [459, 208] width 111 height 29
click at [453, 216] on button "Grab Withdraw" at bounding box center [459, 208] width 111 height 29
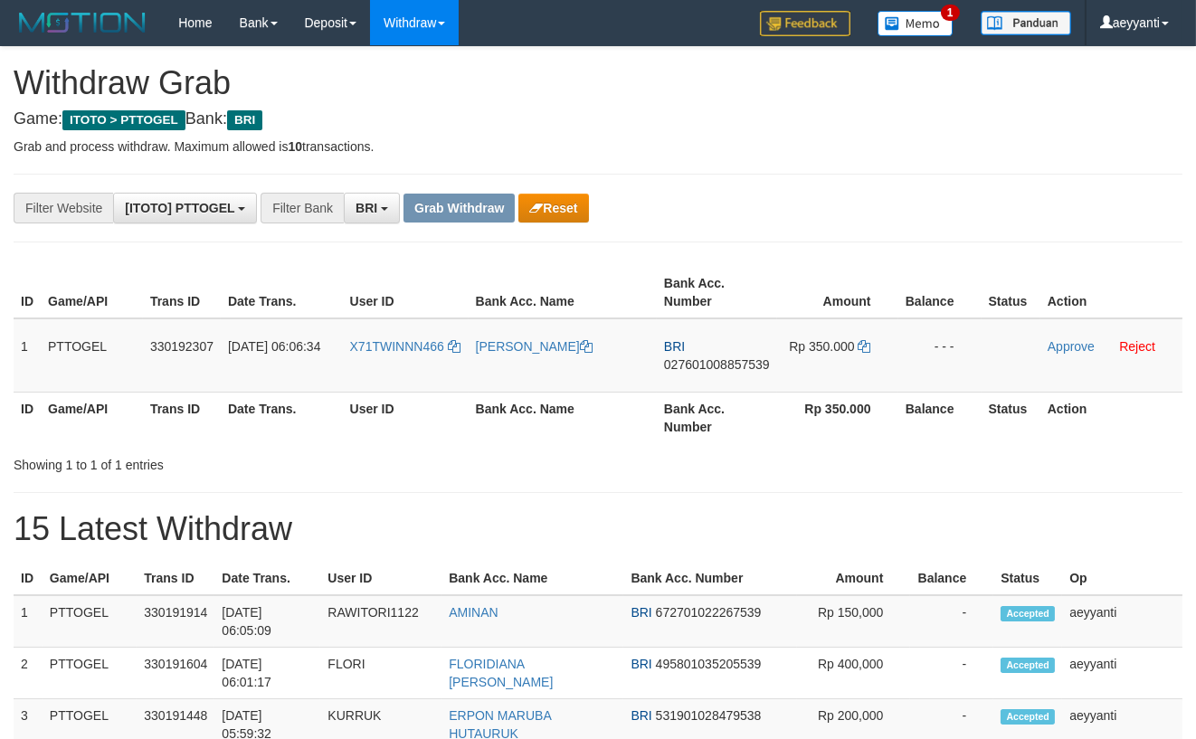
scroll to position [88, 0]
drag, startPoint x: 422, startPoint y: 330, endPoint x: 864, endPoint y: 386, distance: 446.1
click at [864, 386] on tr "1 PTTOGEL 330192307 01/09/2025 06:06:34 X71TWINNN466 KRISTOFORUS NAILIU BRI 027…" at bounding box center [598, 356] width 1169 height 74
click at [865, 217] on div "**********" at bounding box center [498, 208] width 997 height 31
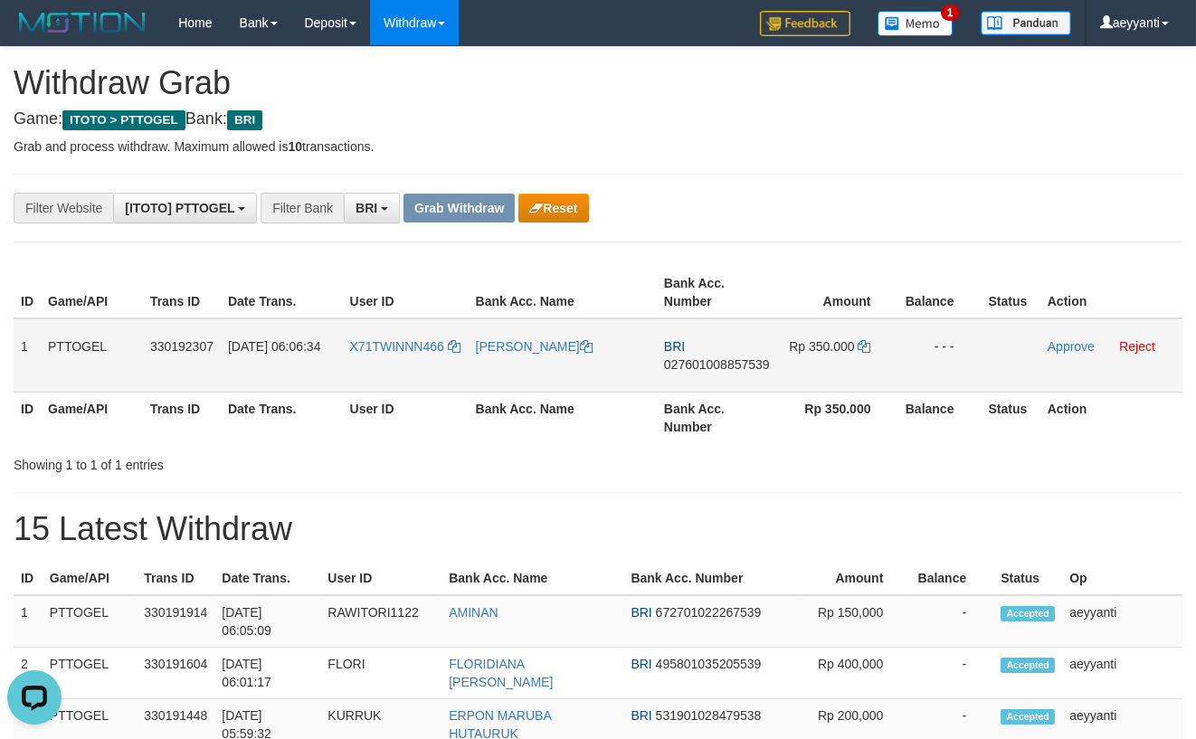
click at [713, 364] on span "027601008857539" at bounding box center [717, 364] width 106 height 14
copy span "027601008857539"
click at [866, 347] on icon at bounding box center [865, 346] width 13 height 13
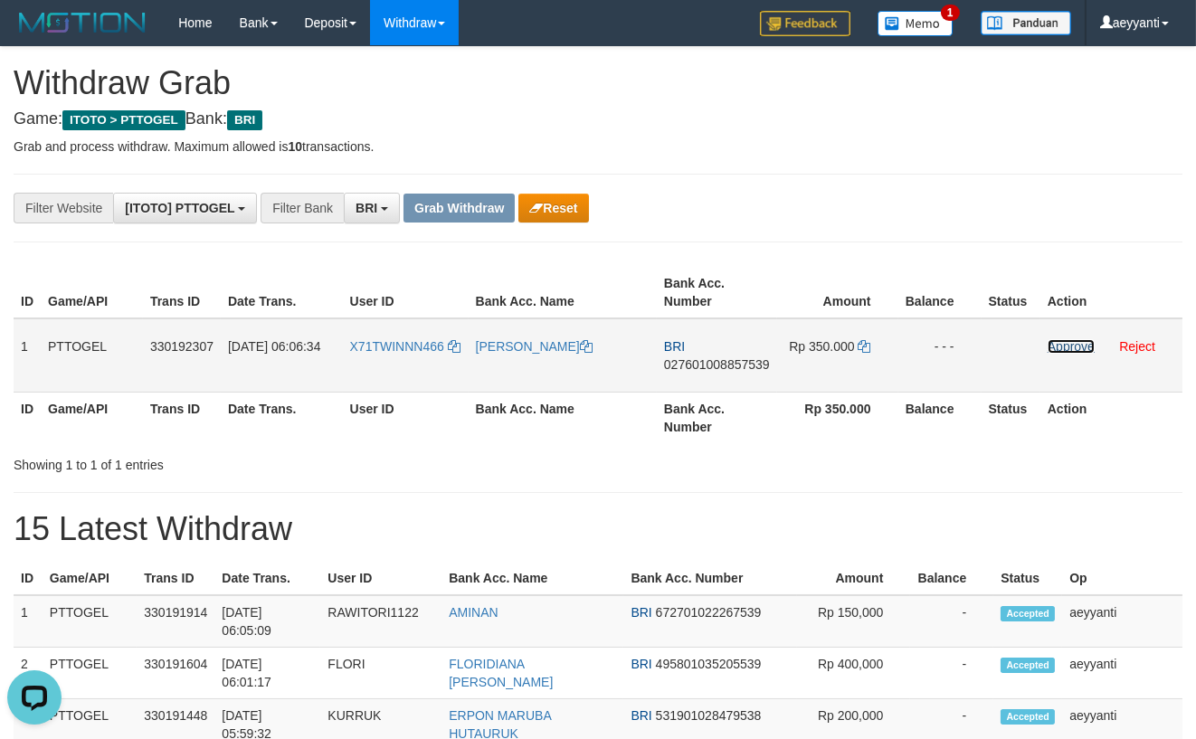
click at [1069, 350] on link "Approve" at bounding box center [1071, 346] width 47 height 14
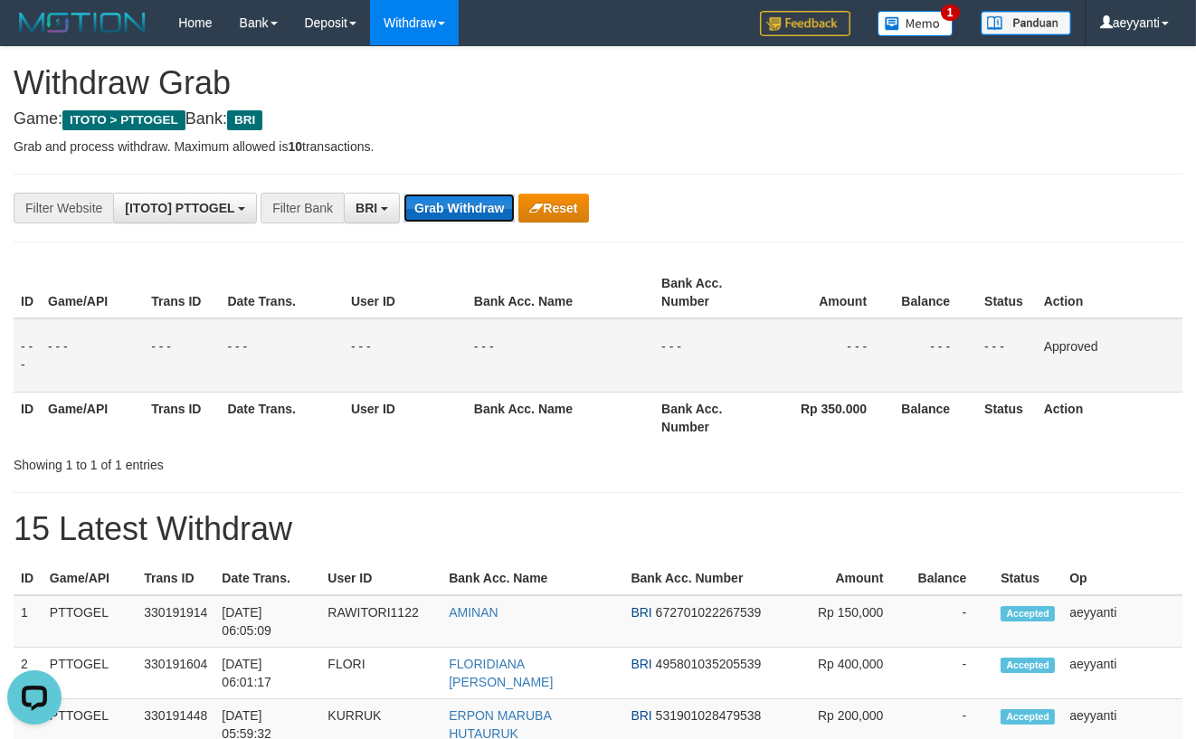
click at [478, 203] on button "Grab Withdraw" at bounding box center [459, 208] width 111 height 29
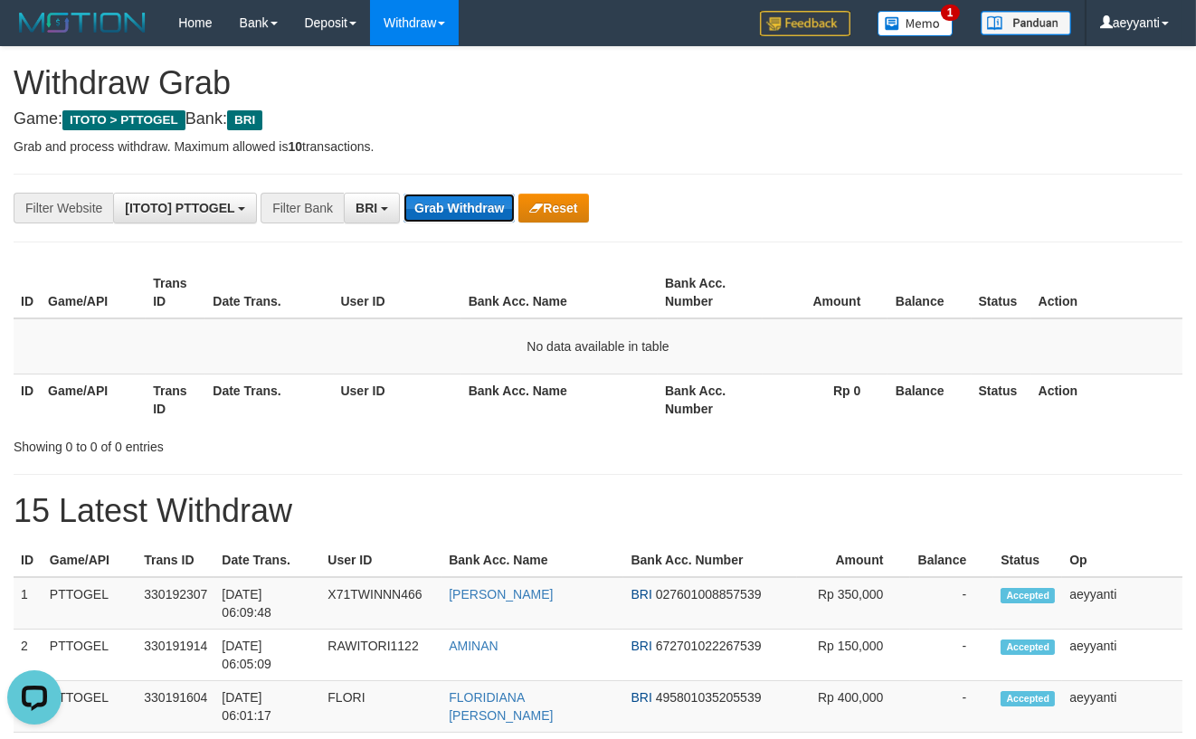
click at [425, 209] on button "Grab Withdraw" at bounding box center [459, 208] width 111 height 29
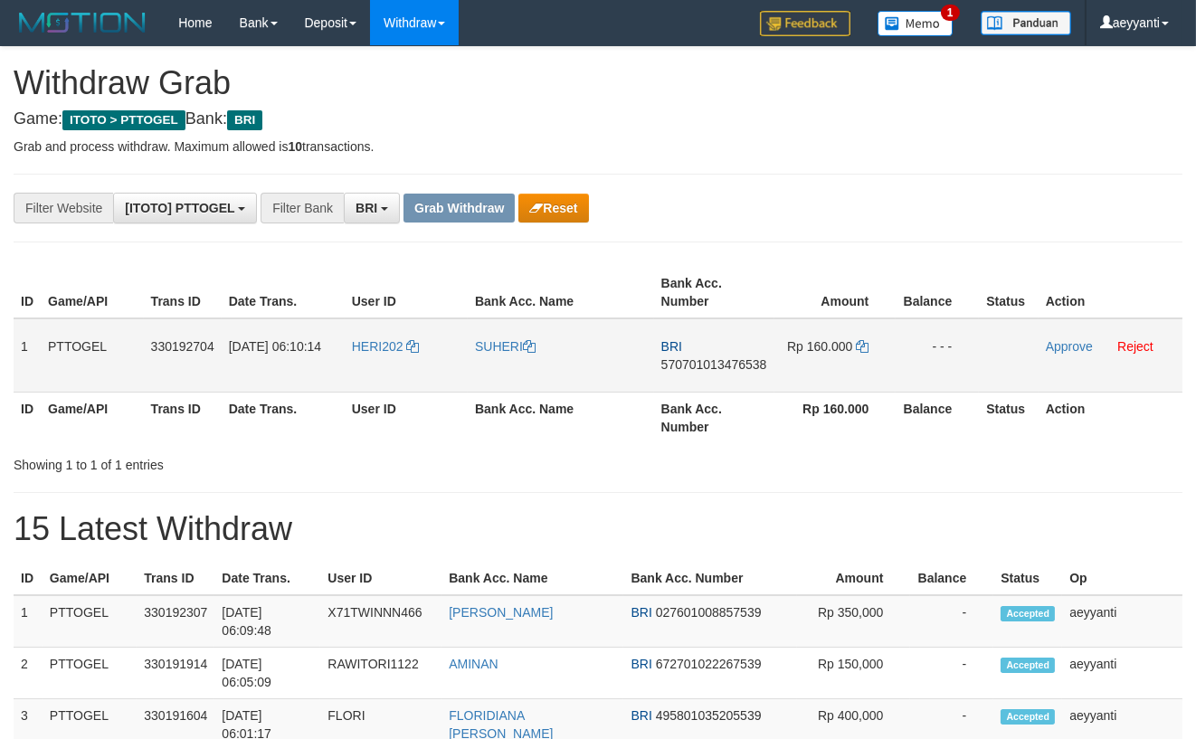
scroll to position [88, 0]
drag, startPoint x: 421, startPoint y: 322, endPoint x: 803, endPoint y: 349, distance: 382.9
click at [803, 349] on tr "1 PTTOGEL 330192704 01/09/2025 06:10:14 HERI202 SUHERI BRI 570701013476538 Rp 1…" at bounding box center [598, 356] width 1169 height 74
click at [774, 242] on hr at bounding box center [598, 242] width 1169 height 1
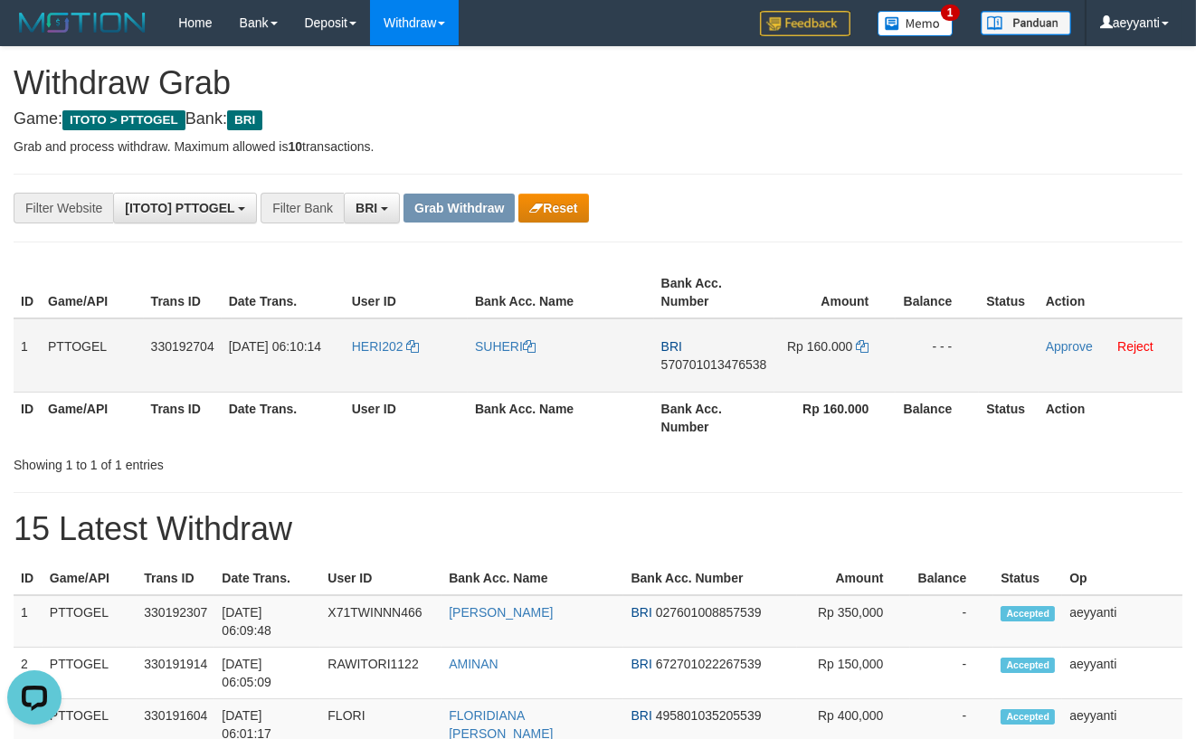
click at [724, 366] on span "570701013476538" at bounding box center [715, 364] width 106 height 14
copy span "570701013476538"
click at [862, 346] on icon at bounding box center [862, 346] width 13 height 13
click at [1065, 348] on link "Approve" at bounding box center [1069, 346] width 47 height 14
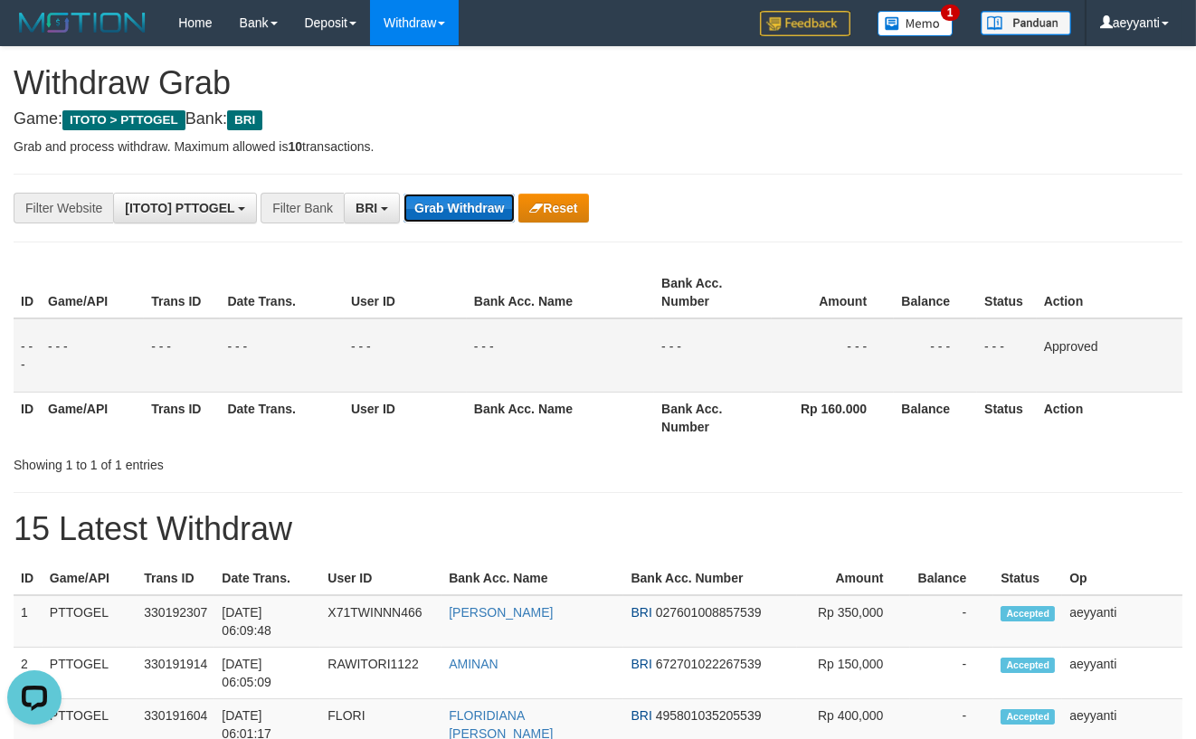
click at [428, 214] on button "Grab Withdraw" at bounding box center [459, 208] width 111 height 29
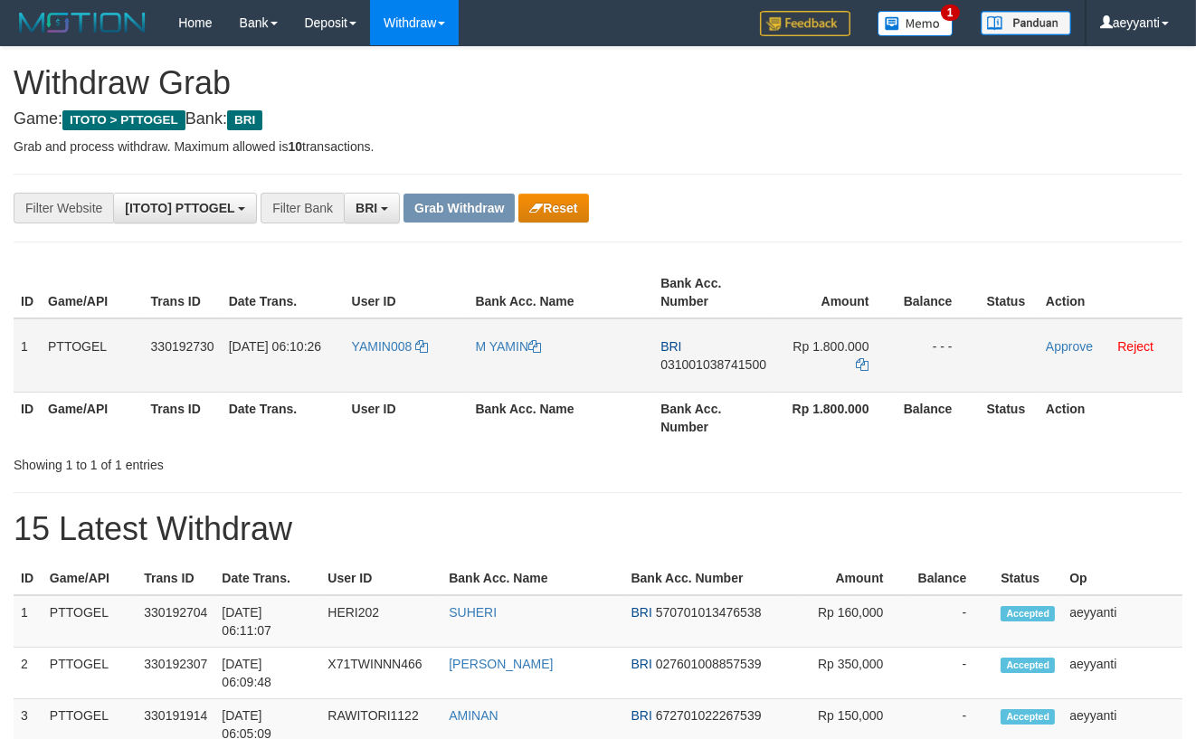
scroll to position [88, 0]
drag, startPoint x: 398, startPoint y: 330, endPoint x: 813, endPoint y: 357, distance: 415.3
click at [813, 357] on tr "1 PTTOGEL 330192730 [DATE] 06:10:26 YAMIN008 M YAMIN BRI 031001038741500 Rp 1.8…" at bounding box center [598, 356] width 1169 height 74
click at [868, 208] on div "**********" at bounding box center [498, 208] width 997 height 31
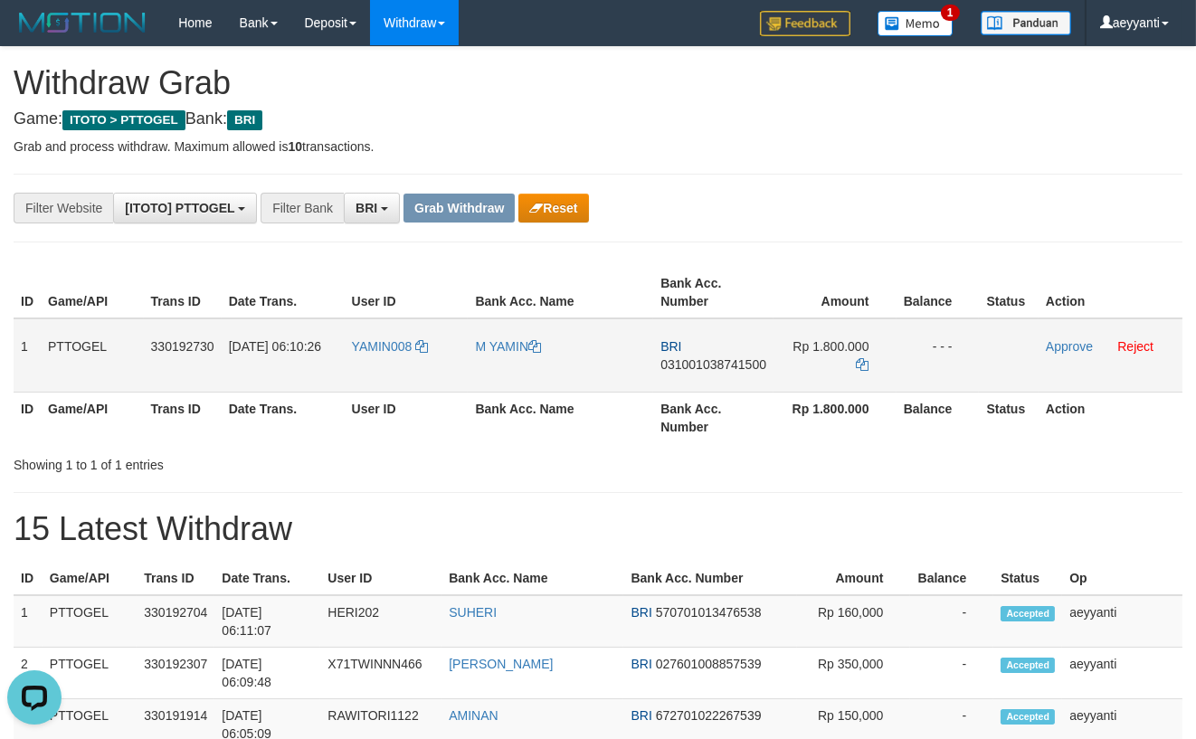
click at [729, 367] on span "031001038741500" at bounding box center [714, 364] width 106 height 14
copy span "031001038741500"
click at [866, 363] on icon at bounding box center [863, 364] width 13 height 13
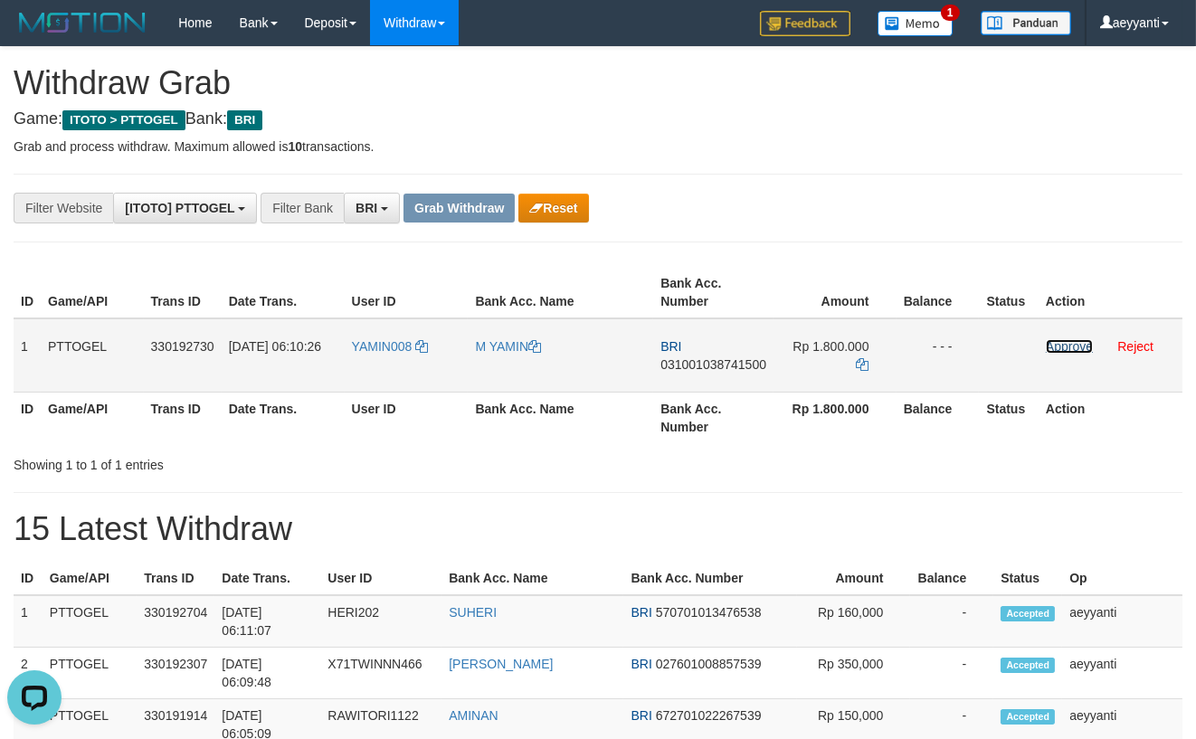
click at [1055, 344] on link "Approve" at bounding box center [1069, 346] width 47 height 14
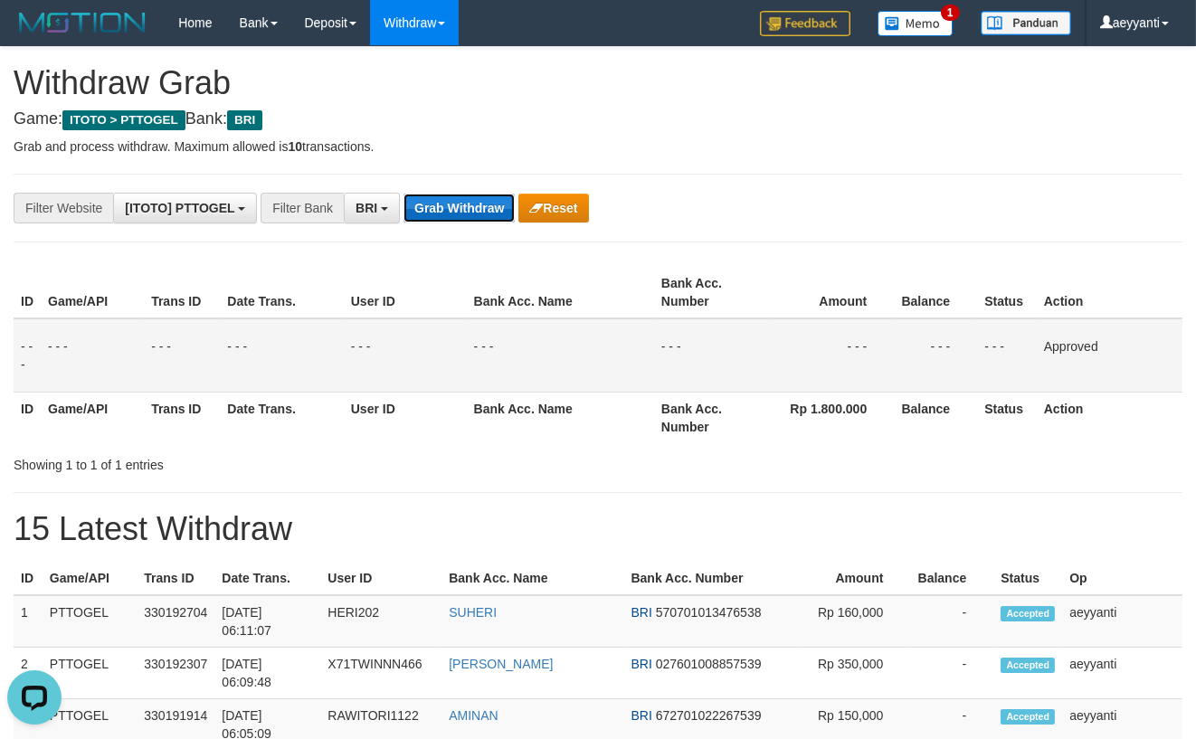
click at [452, 216] on button "Grab Withdraw" at bounding box center [459, 208] width 111 height 29
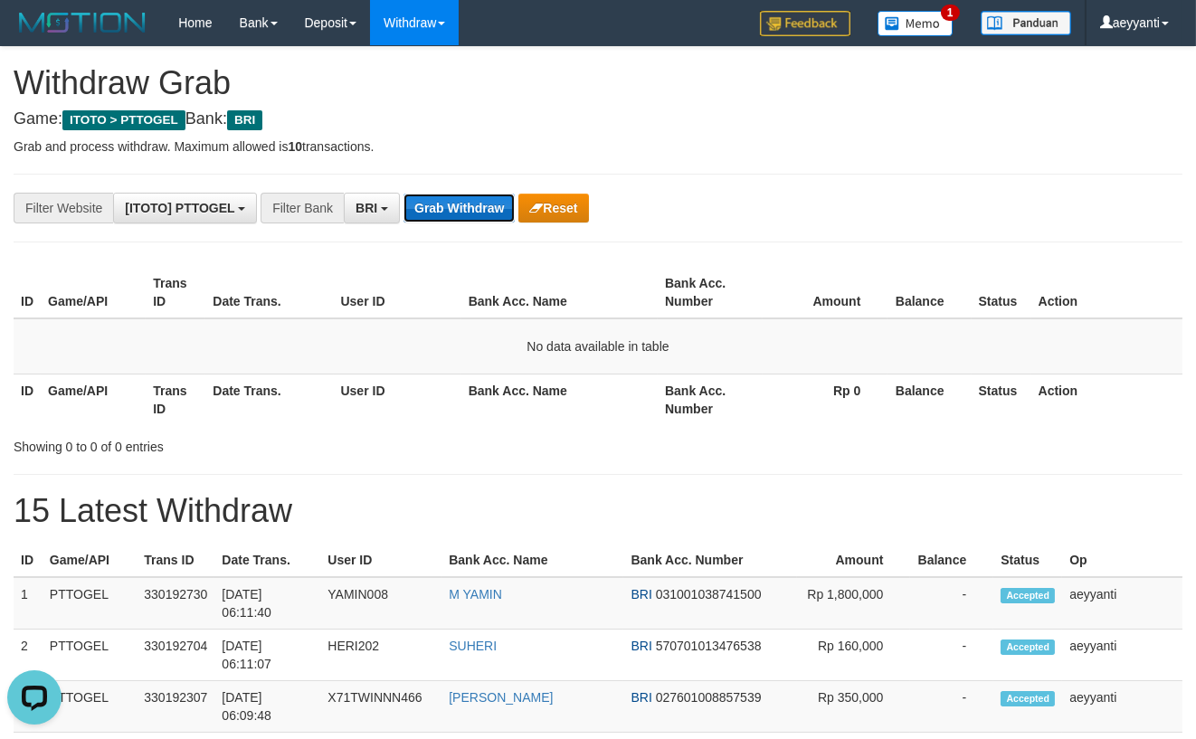
click at [440, 210] on button "Grab Withdraw" at bounding box center [459, 208] width 111 height 29
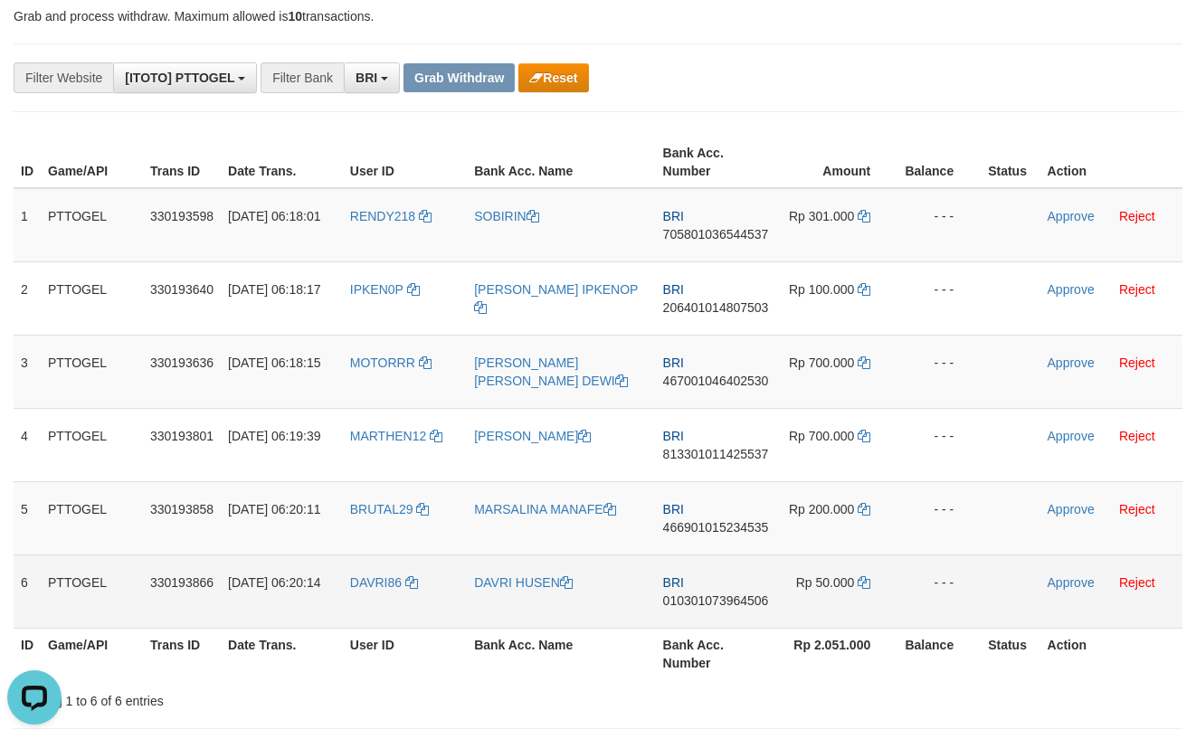
drag, startPoint x: 441, startPoint y: 205, endPoint x: 807, endPoint y: 569, distance: 516.4
click at [807, 569] on tbody "1 PTTOGEL 330193598 [DATE] 06:18:01 RENDY218 [GEOGRAPHIC_DATA] BRI 705801036544…" at bounding box center [598, 408] width 1169 height 441
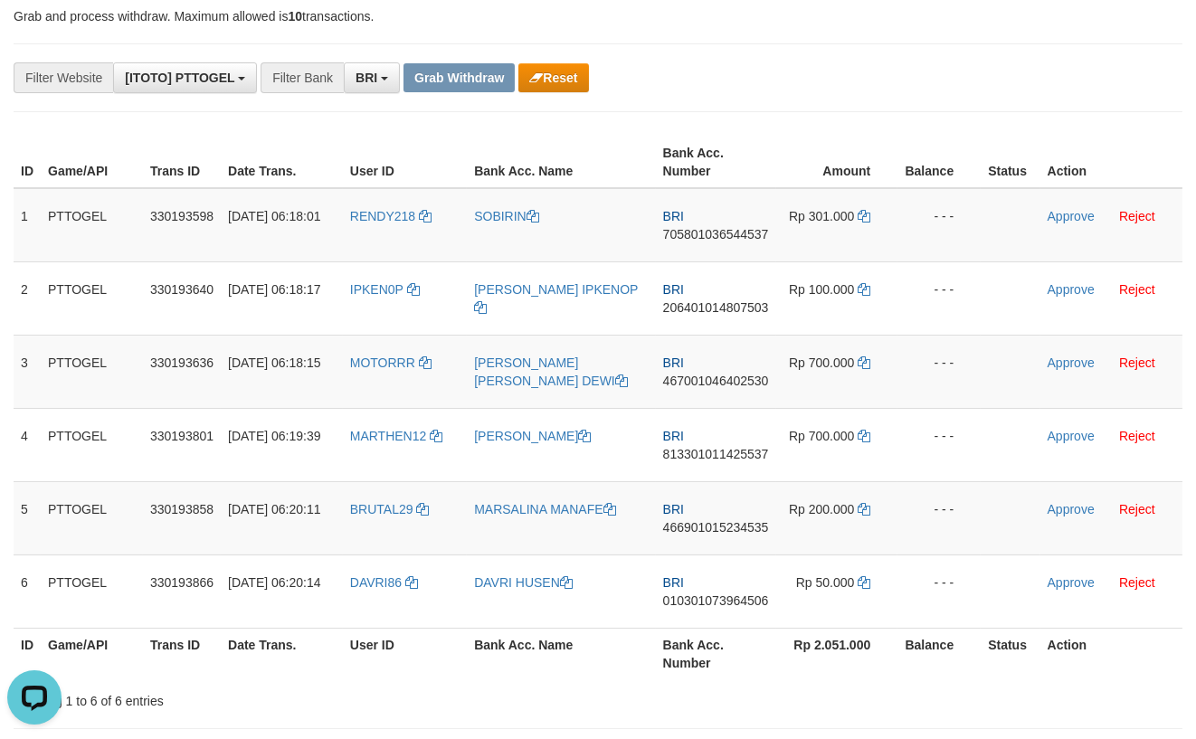
click at [808, 86] on div "**********" at bounding box center [498, 77] width 997 height 31
click at [729, 241] on span "705801036544537" at bounding box center [716, 234] width 106 height 14
copy span "705801036544537"
click at [868, 216] on icon at bounding box center [864, 216] width 13 height 13
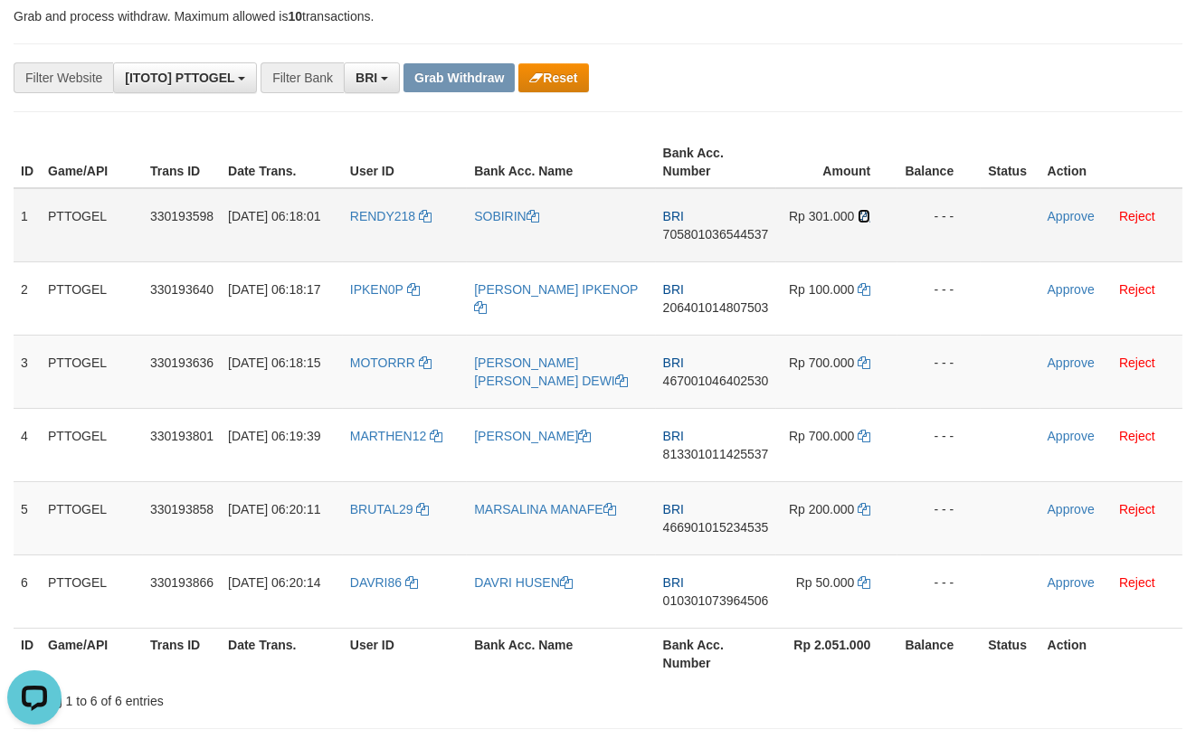
drag, startPoint x: 868, startPoint y: 216, endPoint x: 1102, endPoint y: 256, distance: 237.8
click at [872, 216] on td "Rp 301.000" at bounding box center [838, 225] width 122 height 74
click at [1063, 216] on link "Approve" at bounding box center [1071, 216] width 47 height 14
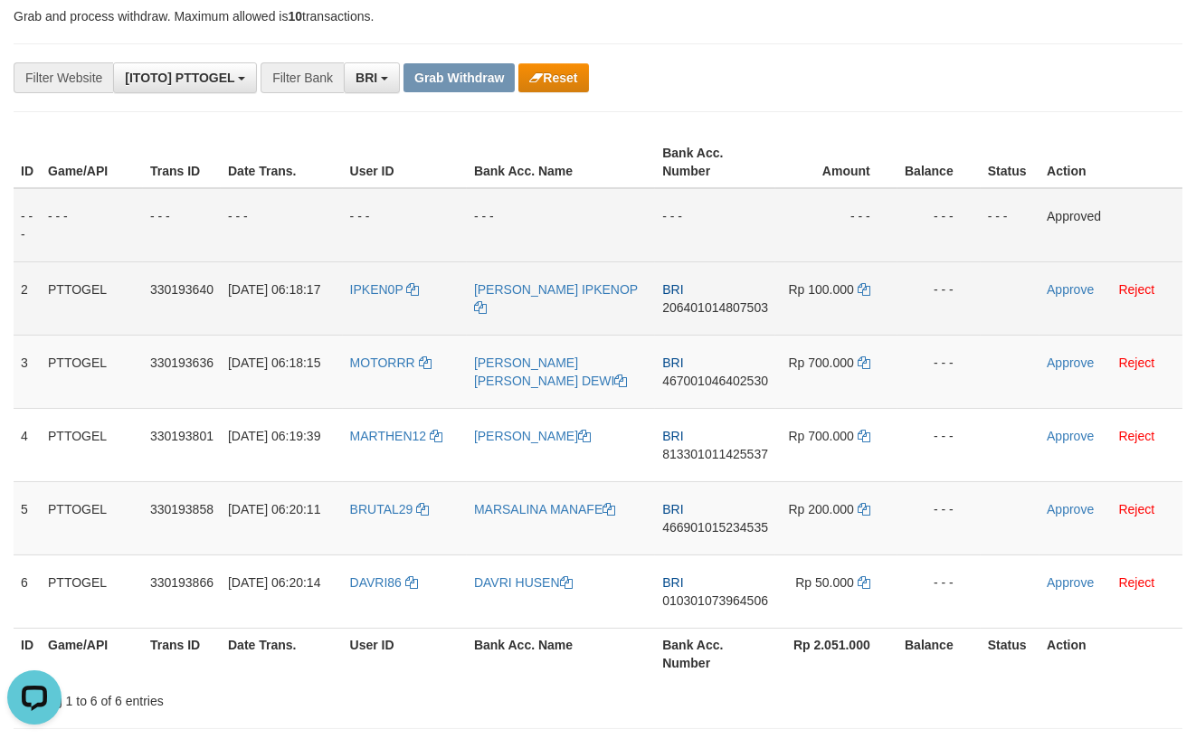
click at [702, 306] on span "206401014807503" at bounding box center [715, 307] width 106 height 14
copy span "206401014807503"
click at [866, 291] on icon at bounding box center [864, 289] width 13 height 13
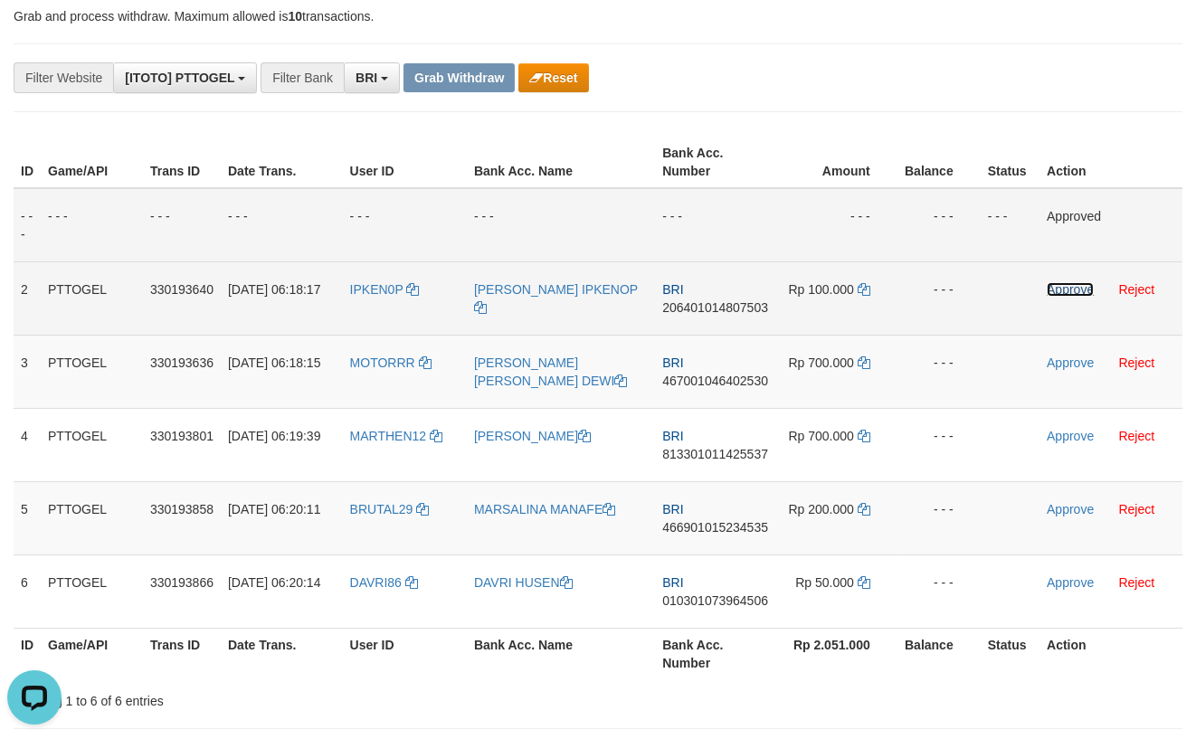
click at [1070, 290] on link "Approve" at bounding box center [1070, 289] width 47 height 14
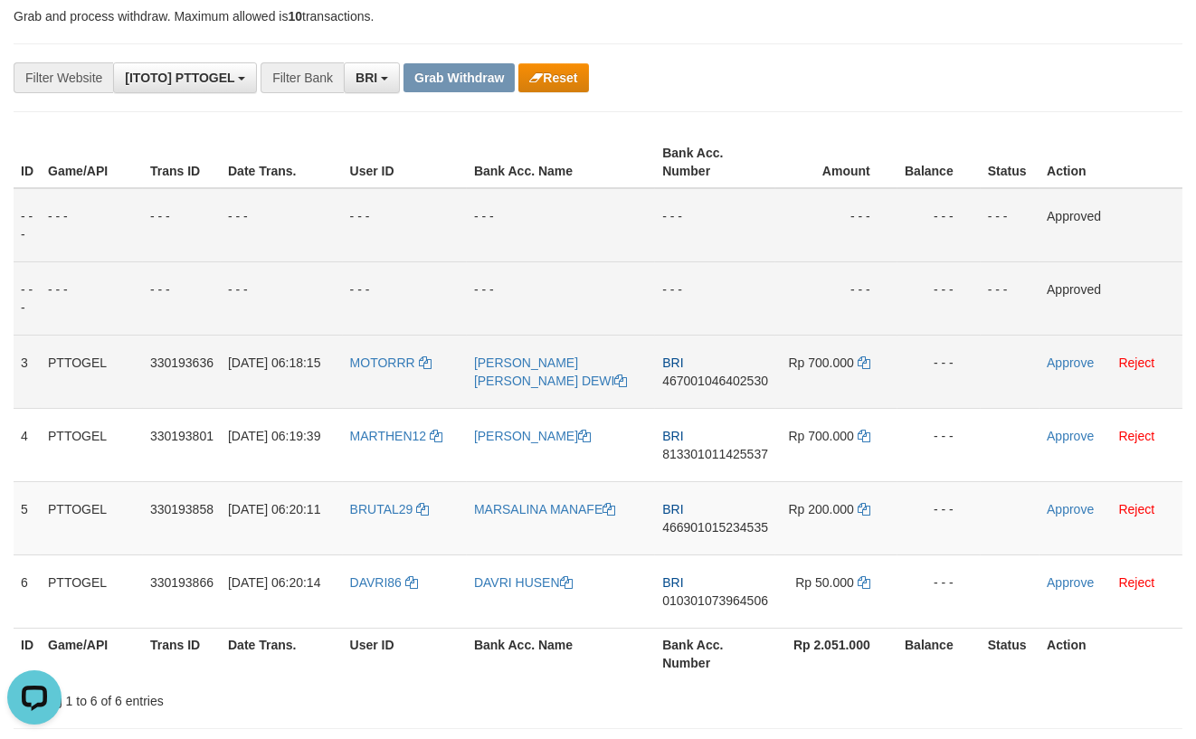
click at [713, 382] on span "467001046402530" at bounding box center [715, 381] width 106 height 14
copy span "467001046402530"
click at [866, 363] on icon at bounding box center [864, 363] width 13 height 13
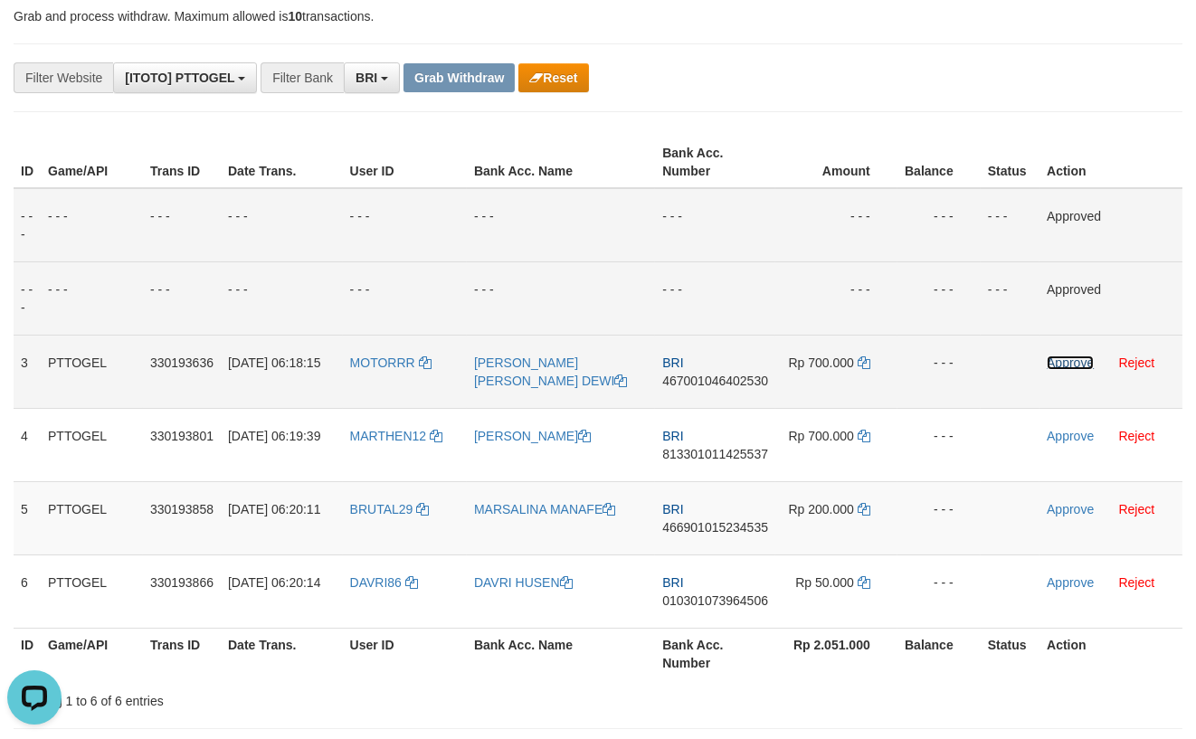
click at [1060, 364] on link "Approve" at bounding box center [1070, 363] width 47 height 14
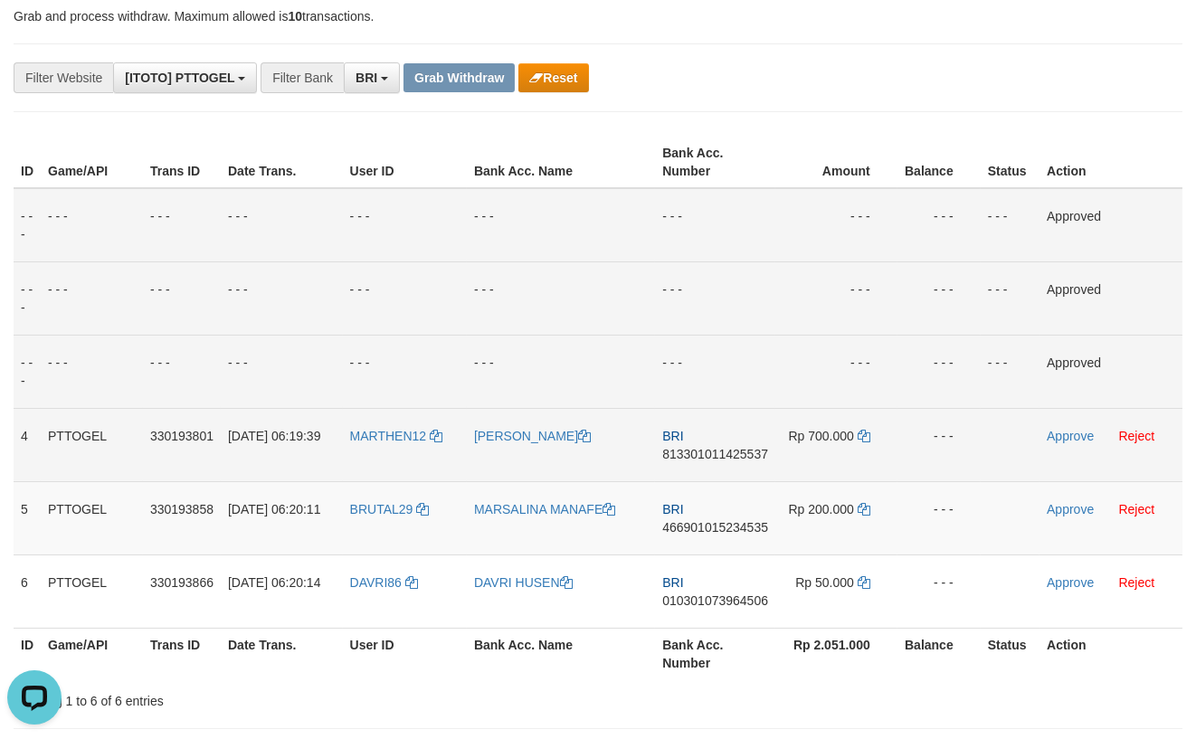
click at [697, 453] on span "813301011425537" at bounding box center [715, 454] width 106 height 14
copy span "813301011425537"
click at [867, 438] on icon at bounding box center [864, 436] width 13 height 13
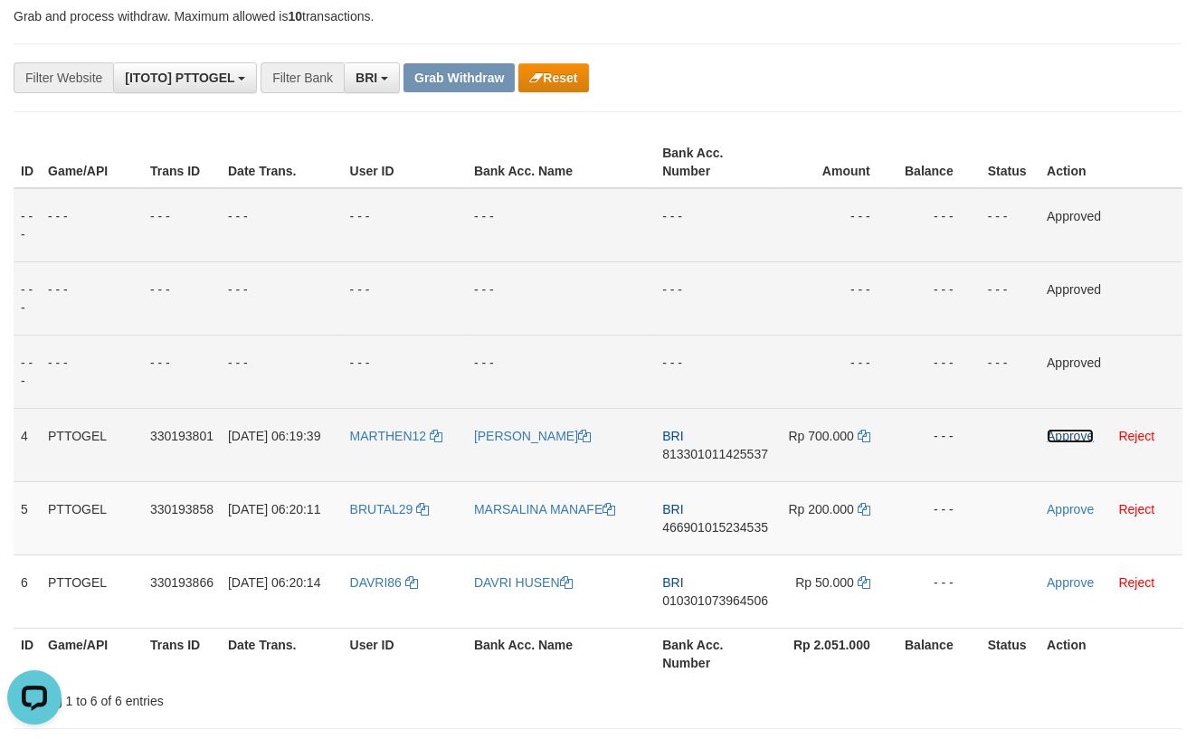
click at [1063, 436] on link "Approve" at bounding box center [1070, 436] width 47 height 14
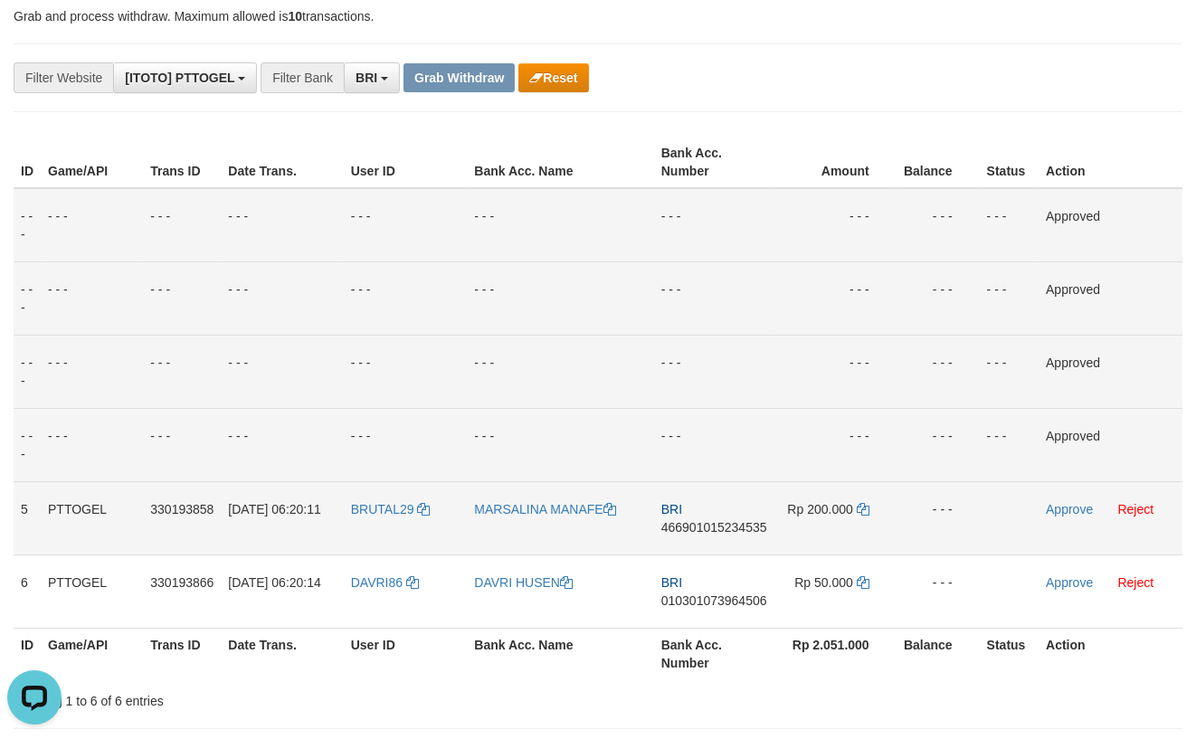
click at [710, 529] on span "466901015234535" at bounding box center [715, 527] width 106 height 14
copy span "466901015234535"
click at [863, 507] on icon at bounding box center [863, 509] width 13 height 13
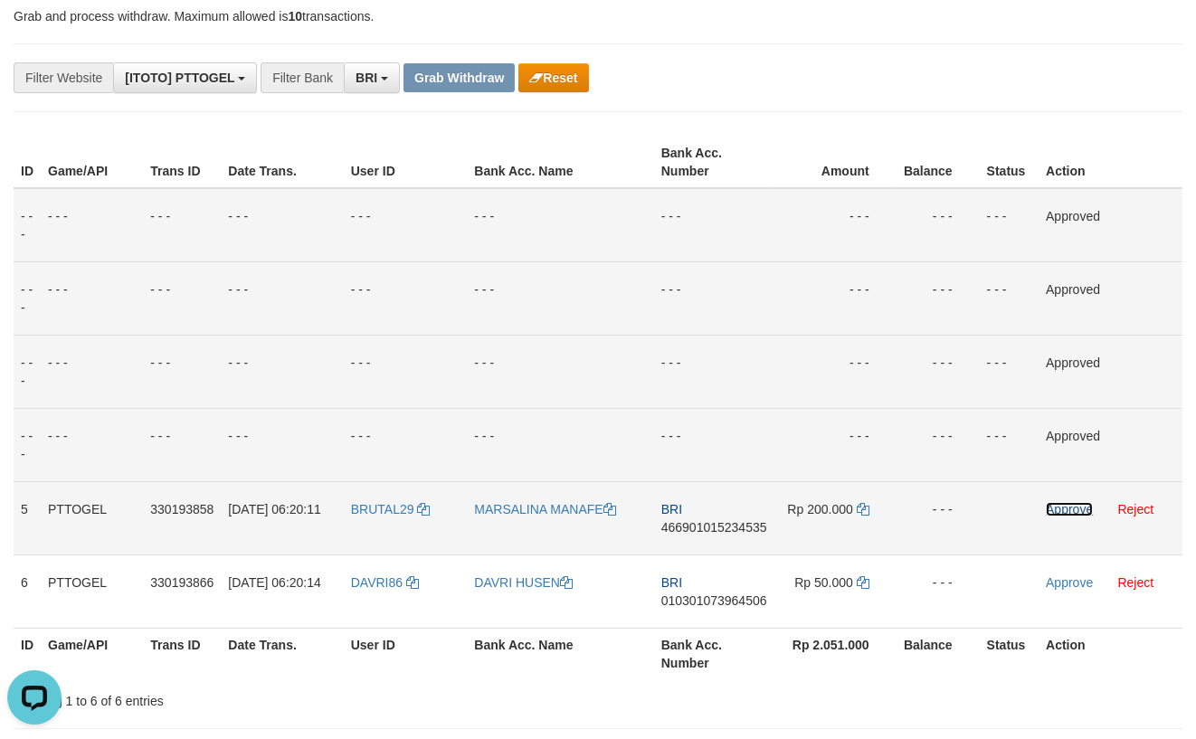
click at [1053, 505] on link "Approve" at bounding box center [1069, 509] width 47 height 14
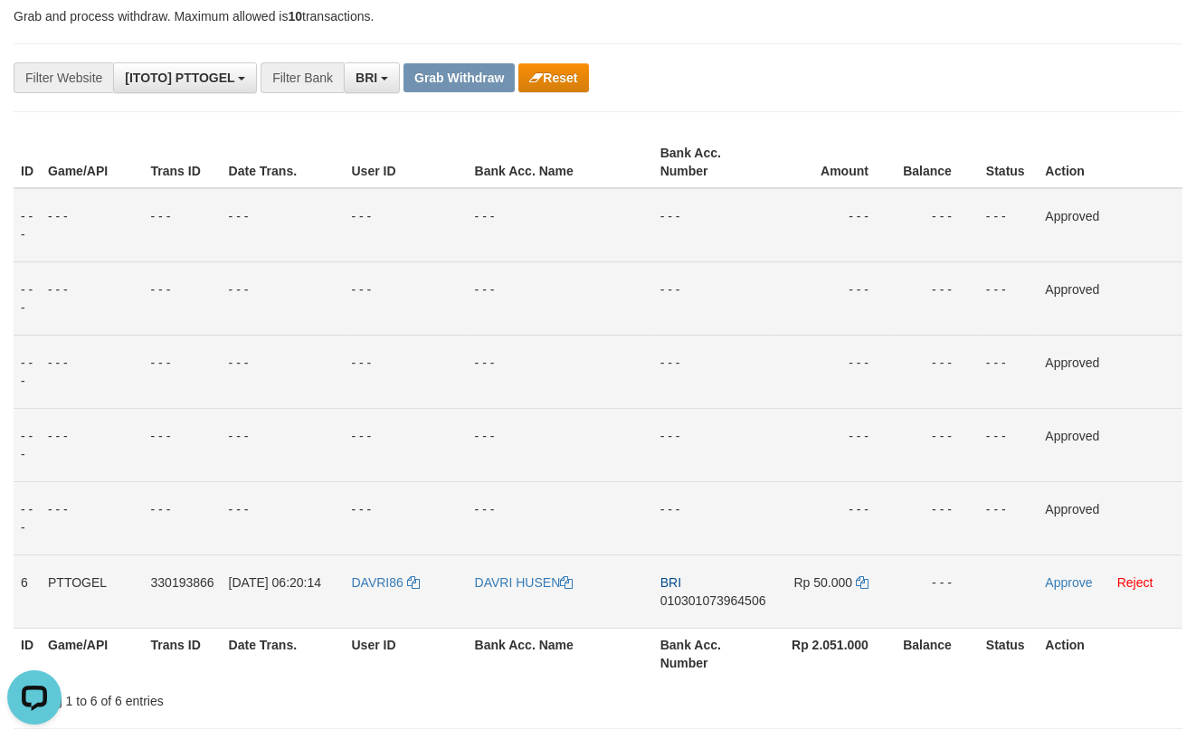
click at [709, 602] on span "010301073964506" at bounding box center [714, 601] width 106 height 14
copy span "010301073964506"
click at [861, 578] on icon at bounding box center [862, 583] width 13 height 13
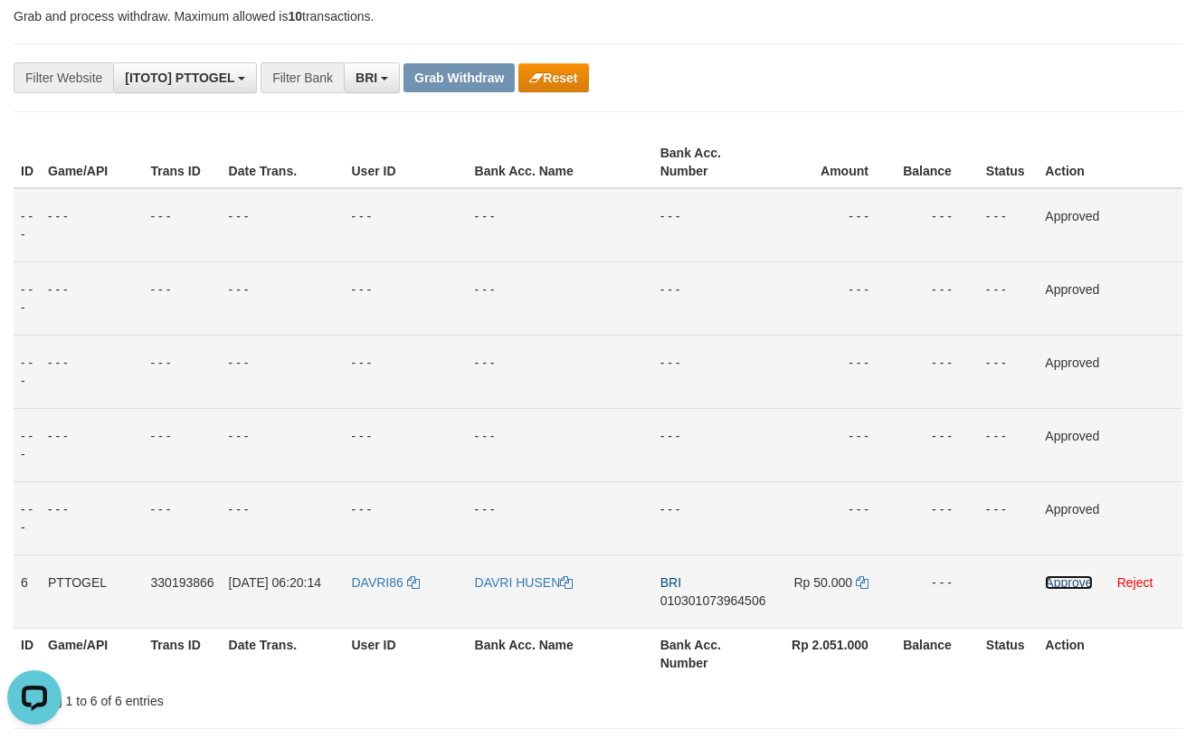
click at [1059, 583] on link "Approve" at bounding box center [1068, 583] width 47 height 14
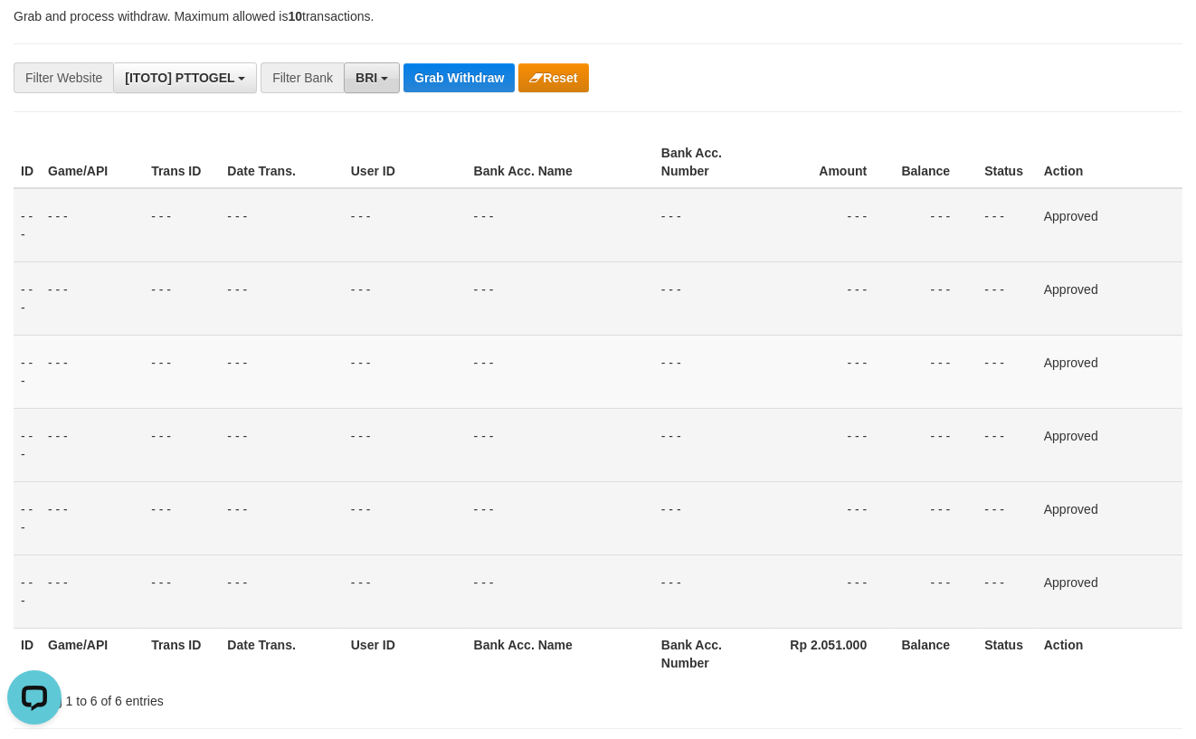
click at [360, 70] on button "BRI" at bounding box center [372, 77] width 56 height 31
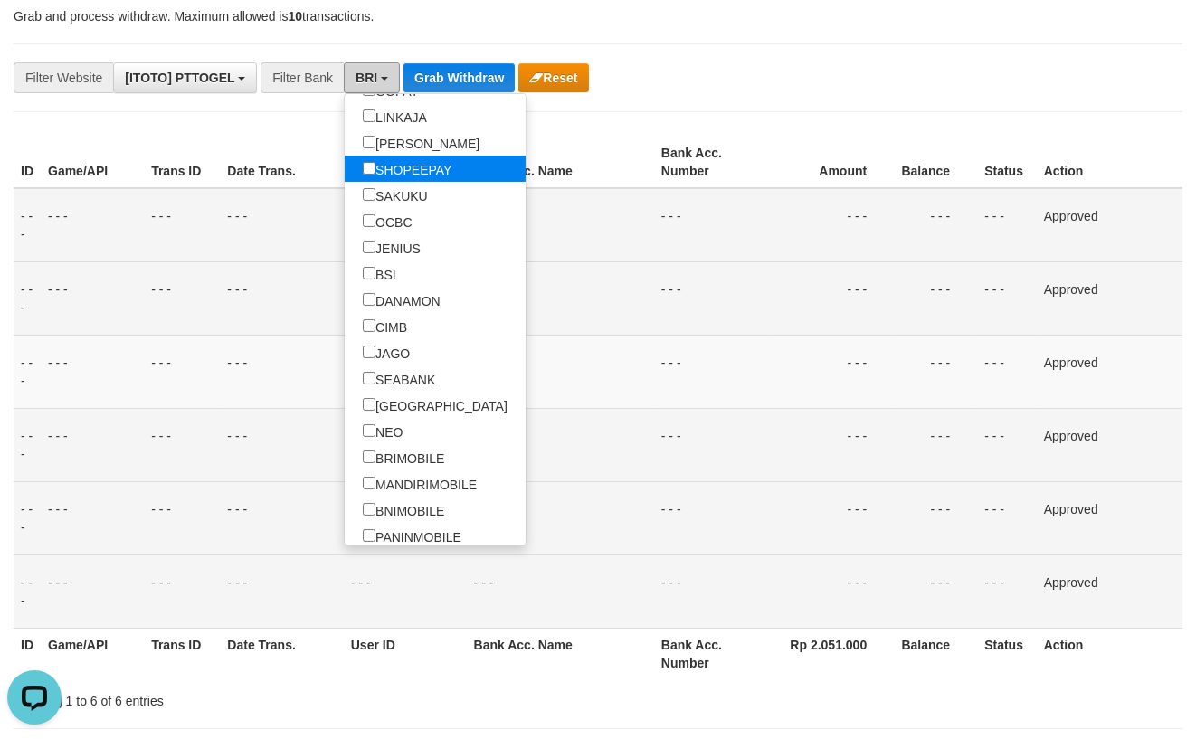
scroll to position [498, 0]
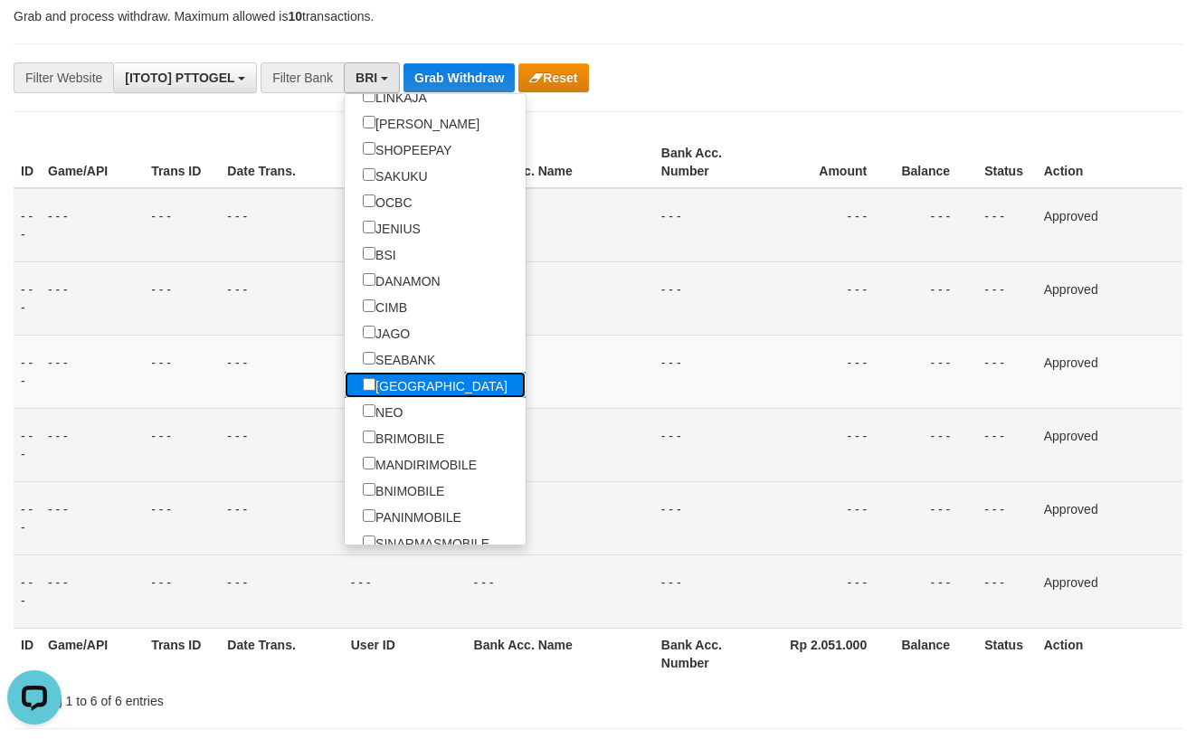
click at [345, 388] on label "[GEOGRAPHIC_DATA]" at bounding box center [435, 385] width 181 height 26
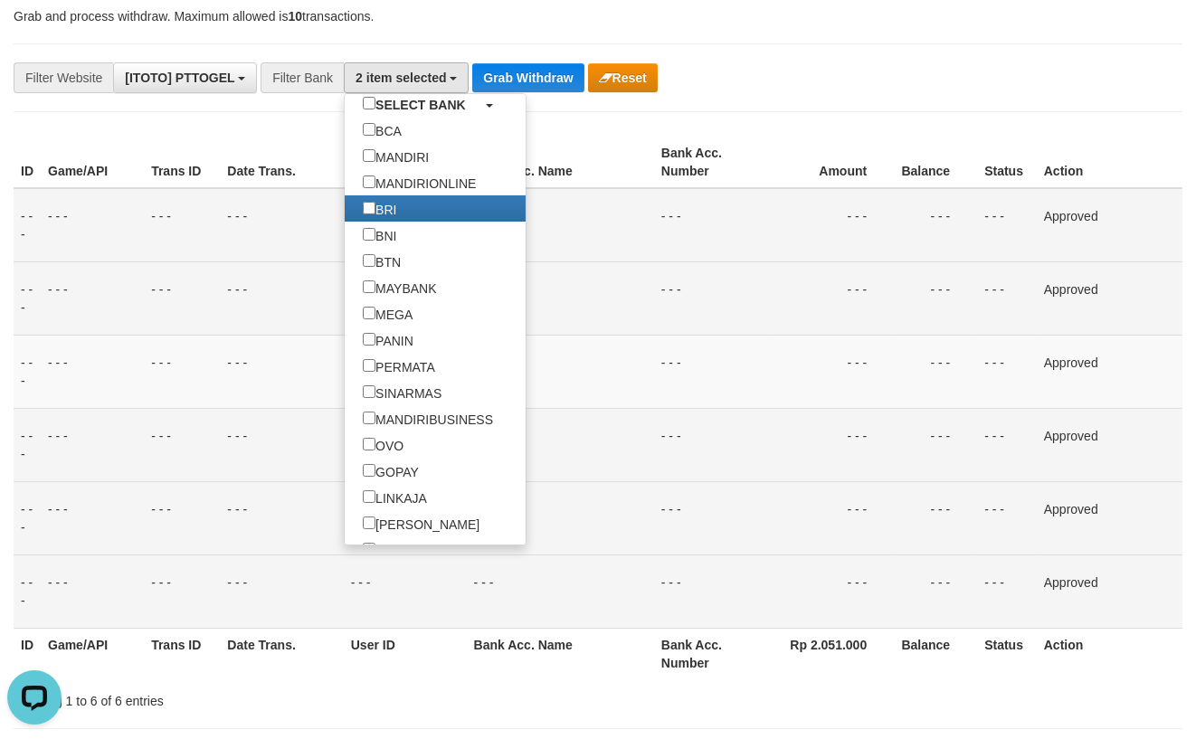
scroll to position [55, 0]
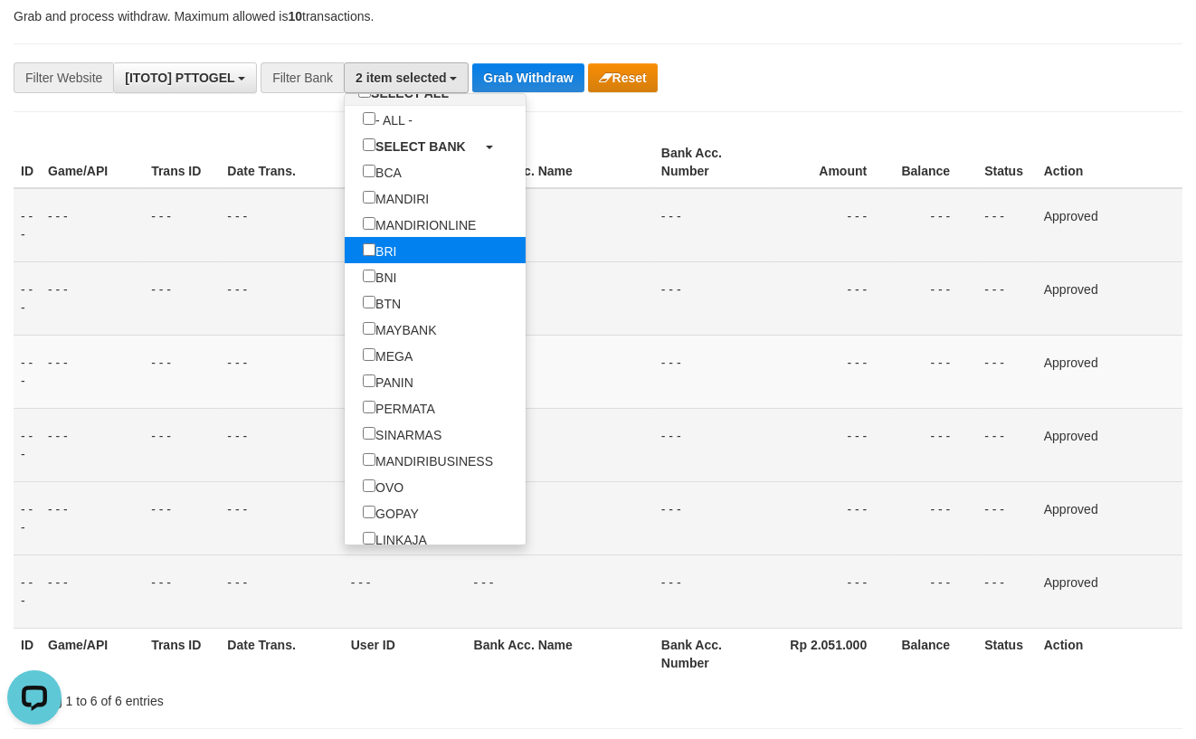
click at [345, 245] on label "BRI" at bounding box center [380, 250] width 70 height 26
select select "*****"
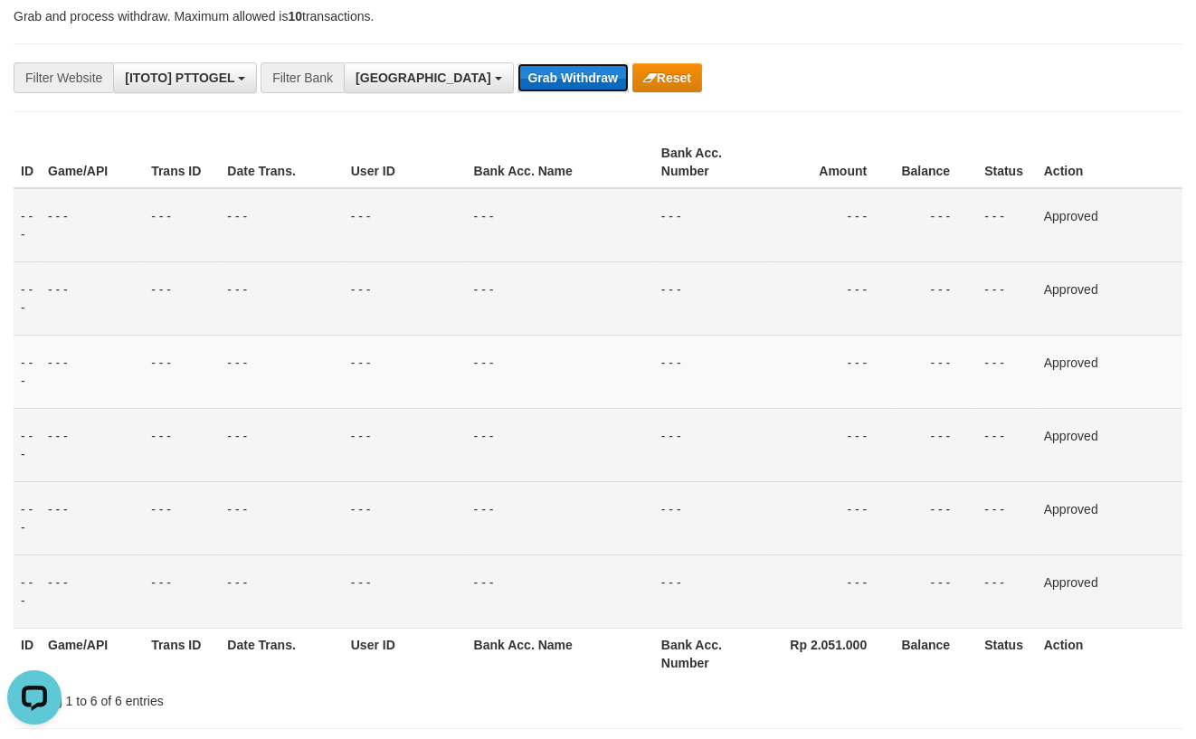
click at [518, 70] on button "Grab Withdraw" at bounding box center [573, 77] width 111 height 29
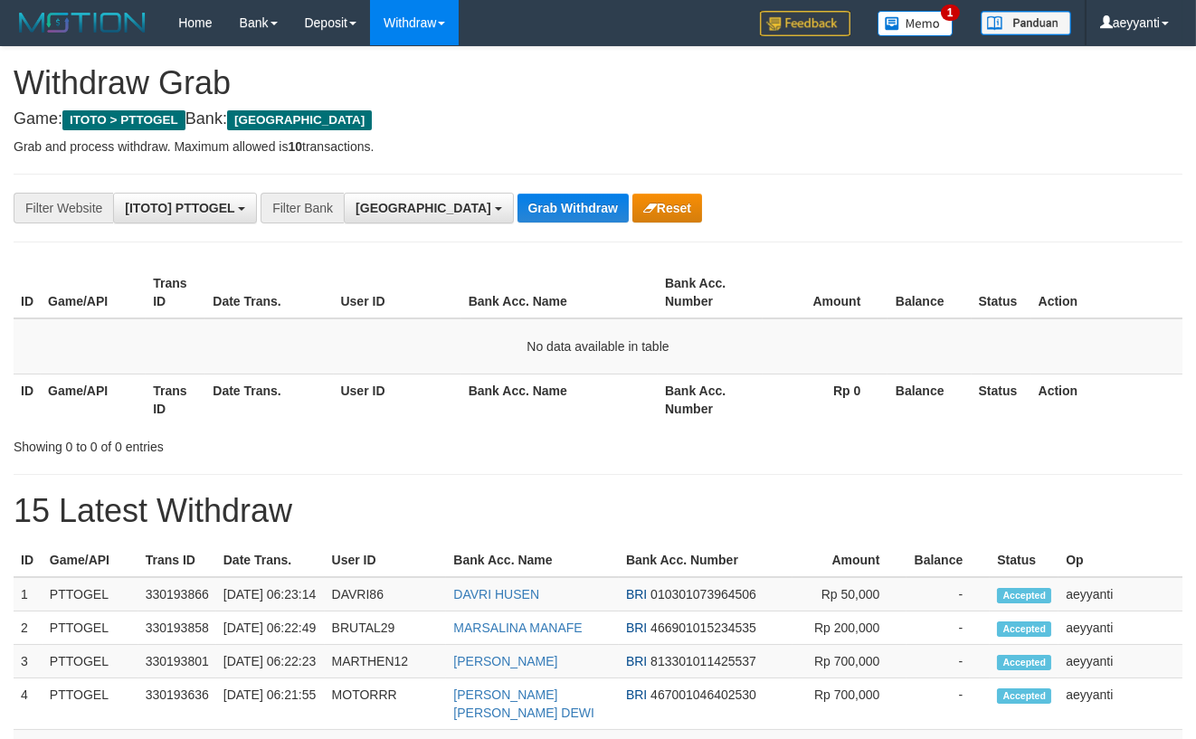
scroll to position [490, 0]
click at [518, 217] on button "Grab Withdraw" at bounding box center [573, 208] width 111 height 29
click at [518, 202] on button "Grab Withdraw" at bounding box center [573, 208] width 111 height 29
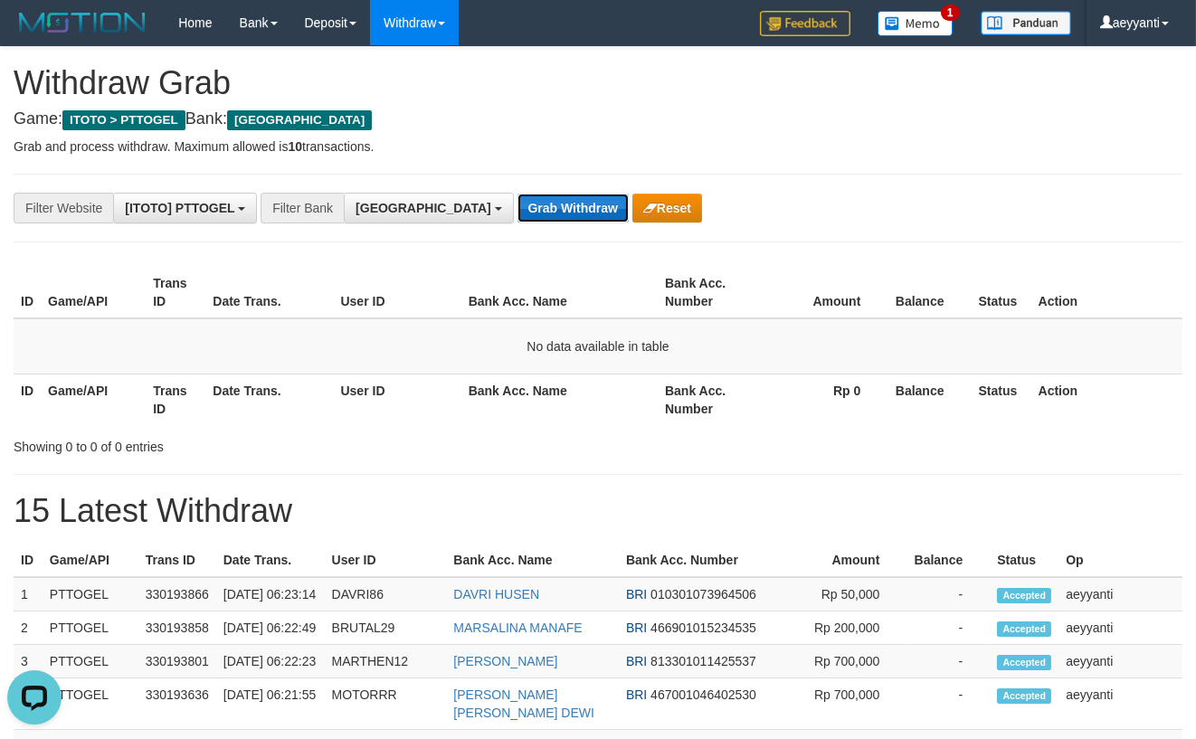
click at [518, 214] on button "Grab Withdraw" at bounding box center [573, 208] width 111 height 29
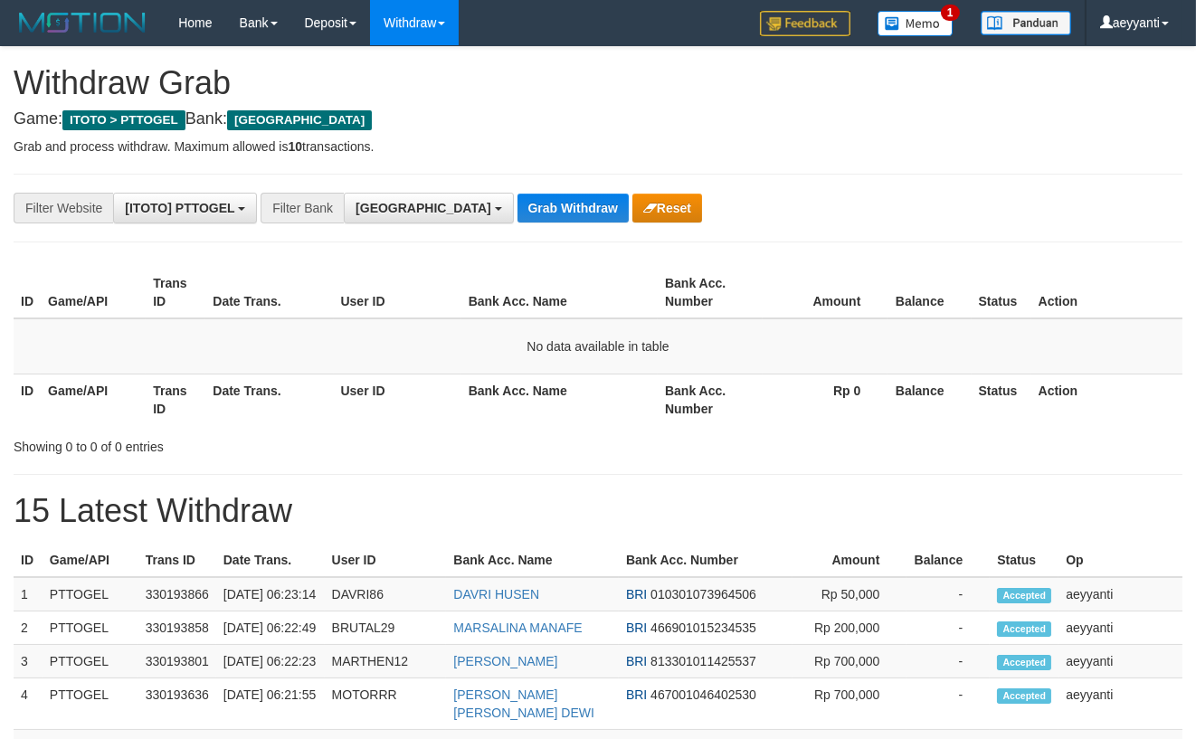
scroll to position [490, 0]
click at [518, 214] on button "Grab Withdraw" at bounding box center [573, 208] width 111 height 29
click at [518, 213] on button "Grab Withdraw" at bounding box center [573, 208] width 111 height 29
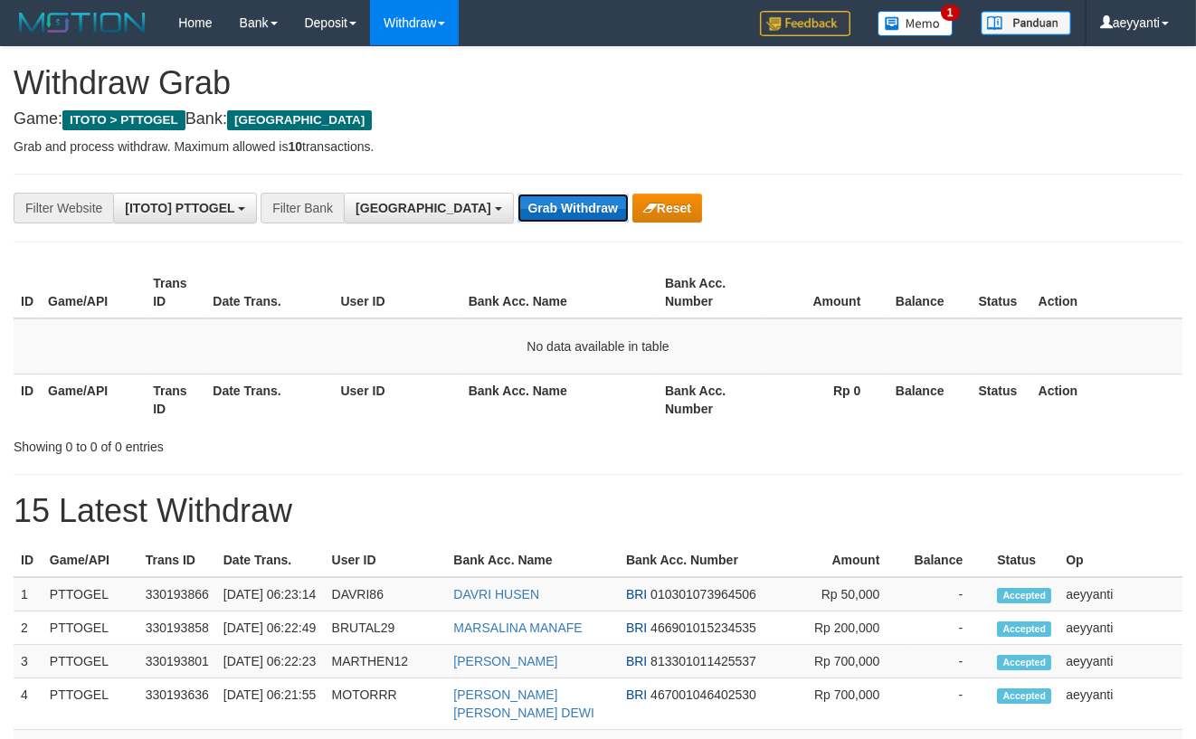
click at [518, 212] on button "Grab Withdraw" at bounding box center [573, 208] width 111 height 29
click at [363, 200] on button "[GEOGRAPHIC_DATA]" at bounding box center [428, 208] width 169 height 31
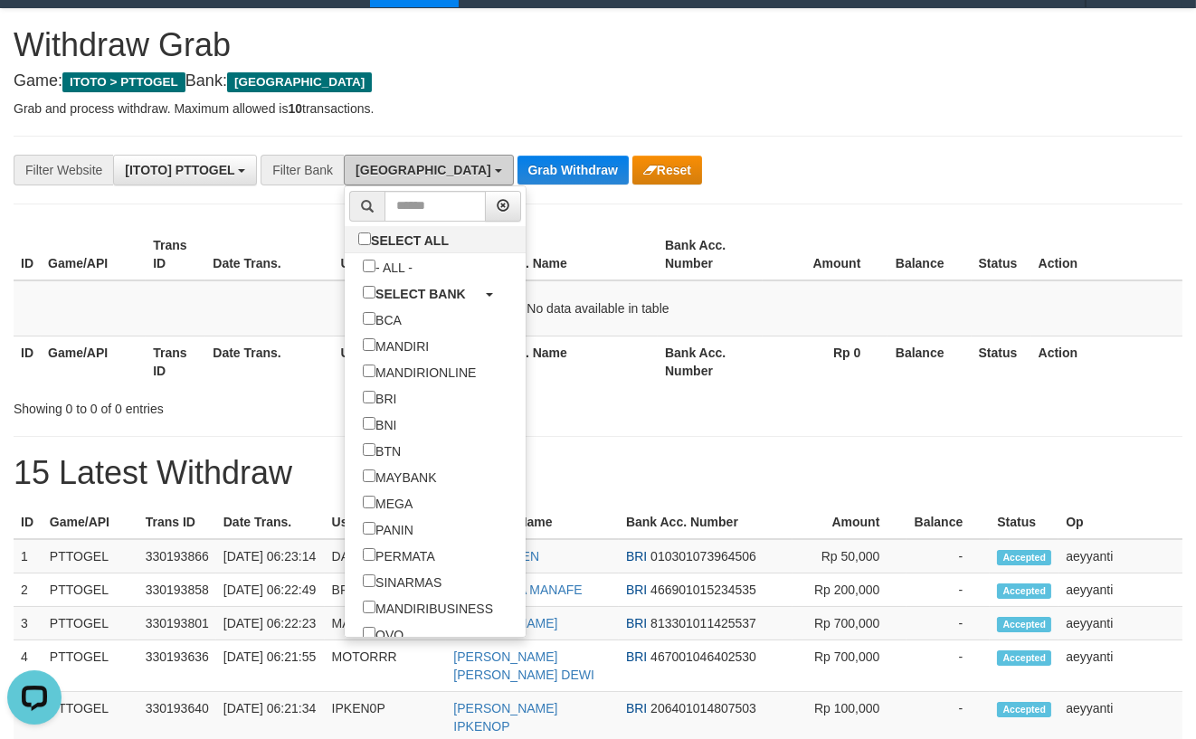
scroll to position [0, 0]
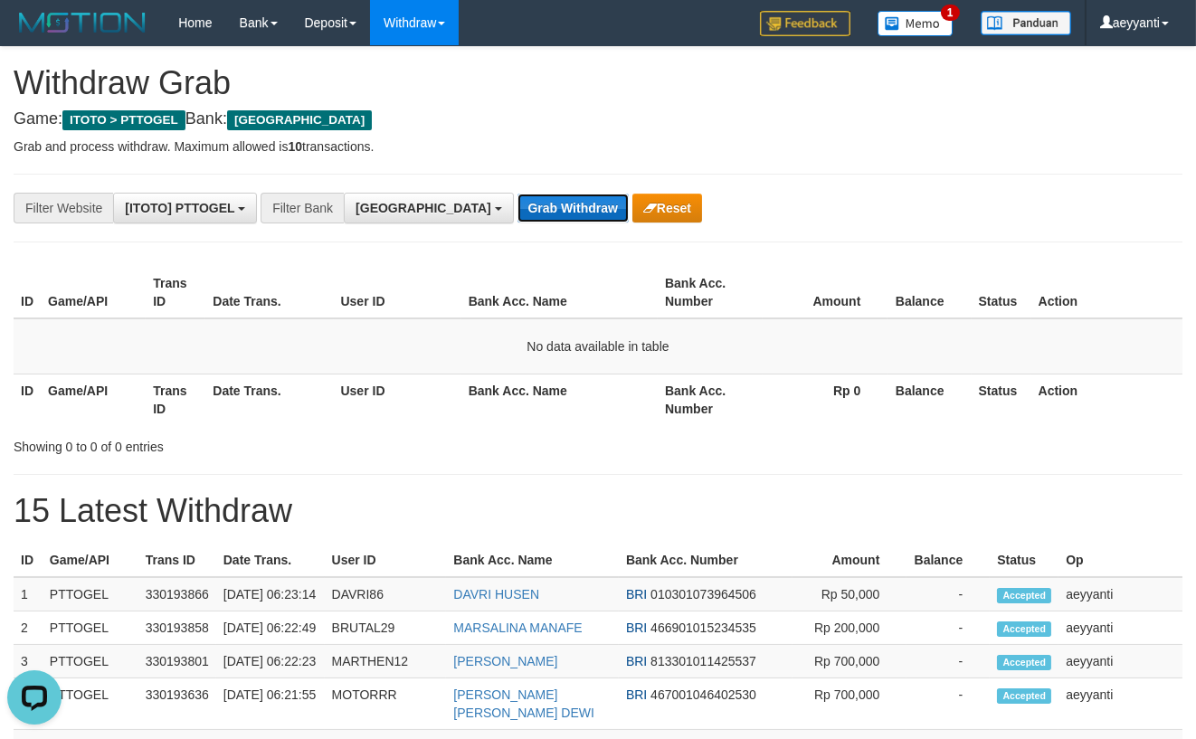
click at [518, 206] on button "Grab Withdraw" at bounding box center [573, 208] width 111 height 29
